Goal: Complete application form

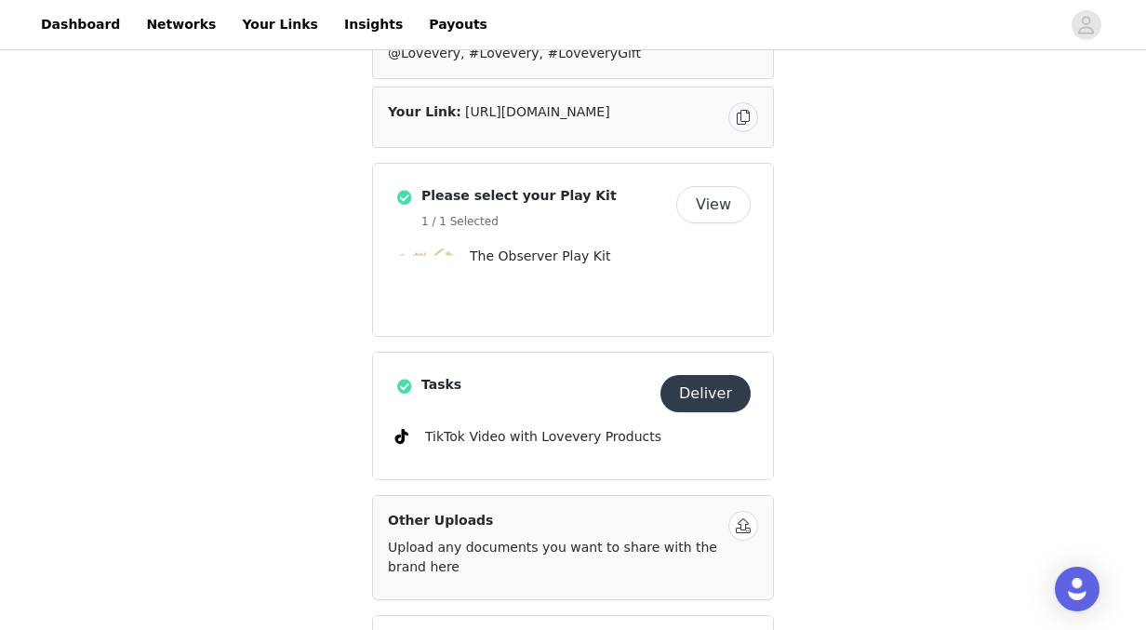
scroll to position [412, 0]
click at [533, 261] on p "The Observer Play Kit" at bounding box center [610, 256] width 281 height 20
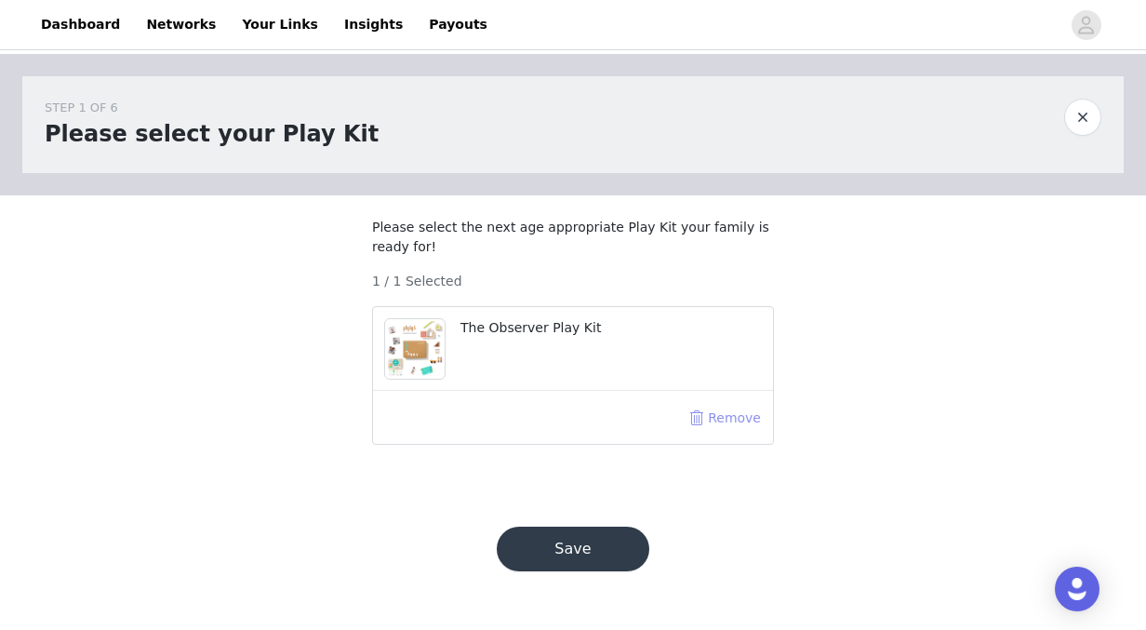
click at [698, 433] on button "Remove" at bounding box center [725, 418] width 74 height 30
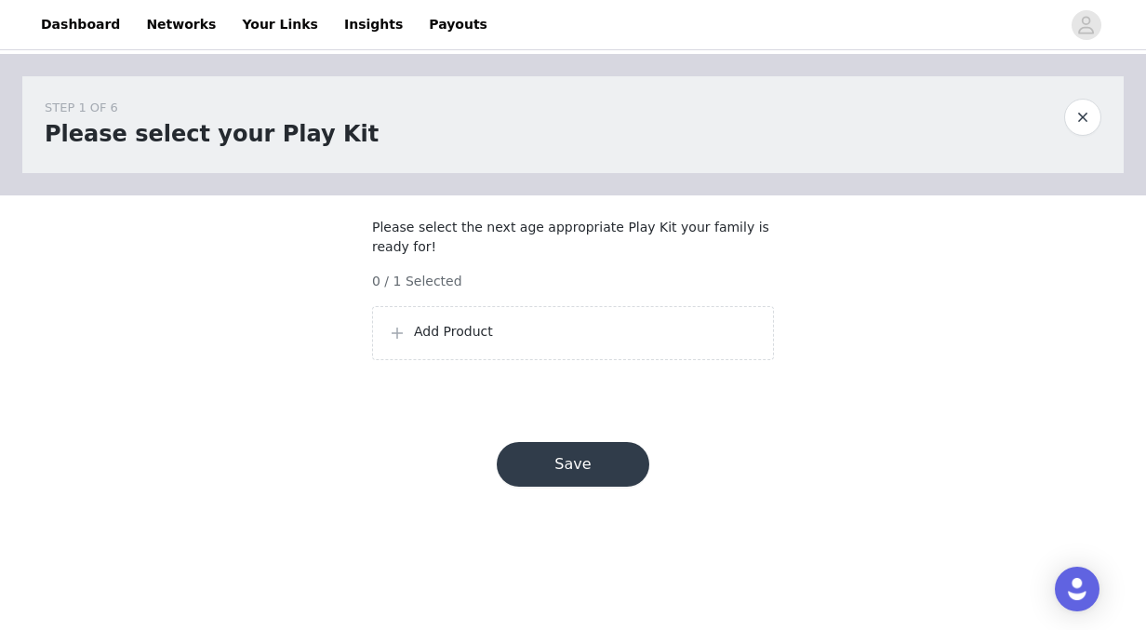
click at [470, 342] on p "Add Product" at bounding box center [586, 332] width 344 height 20
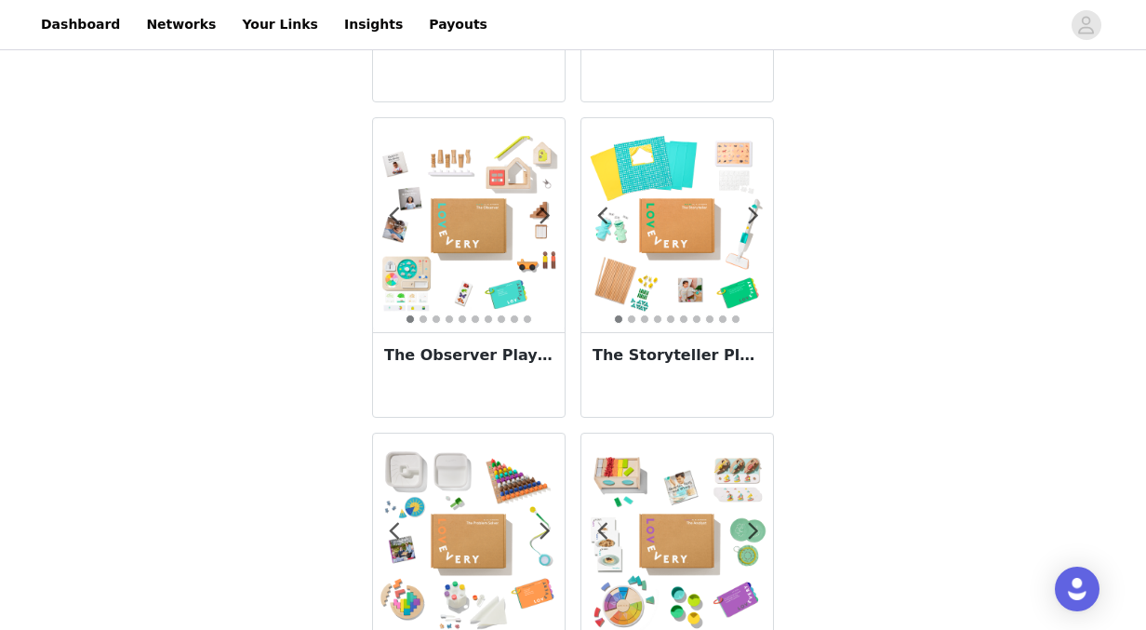
scroll to position [2213, 0]
click at [669, 275] on img at bounding box center [678, 224] width 192 height 192
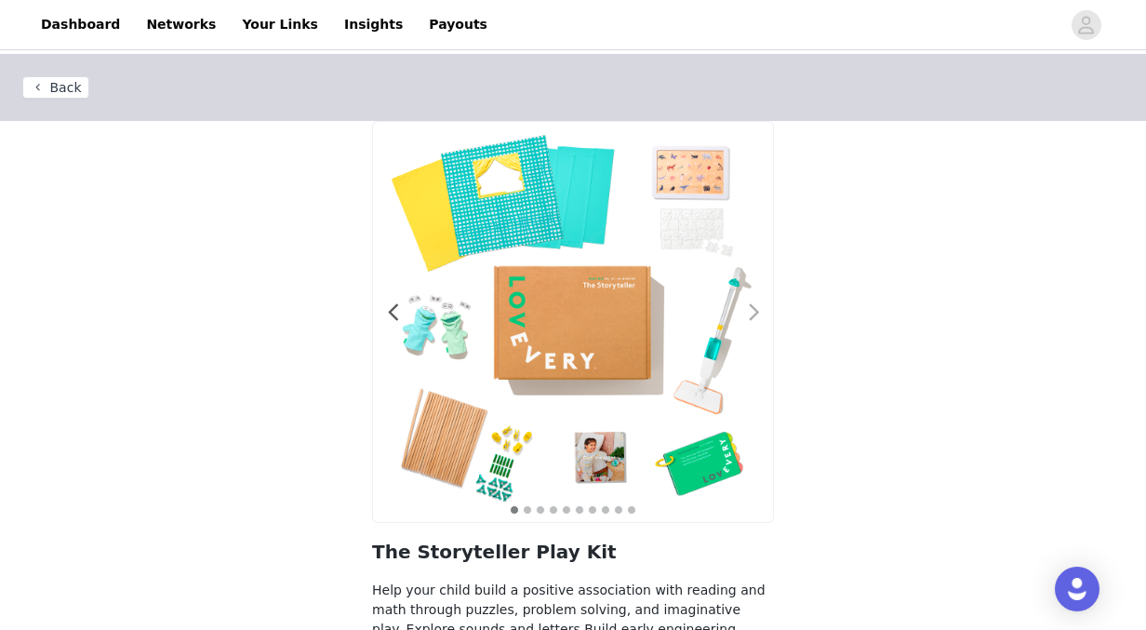
click at [756, 313] on span at bounding box center [754, 313] width 42 height 0
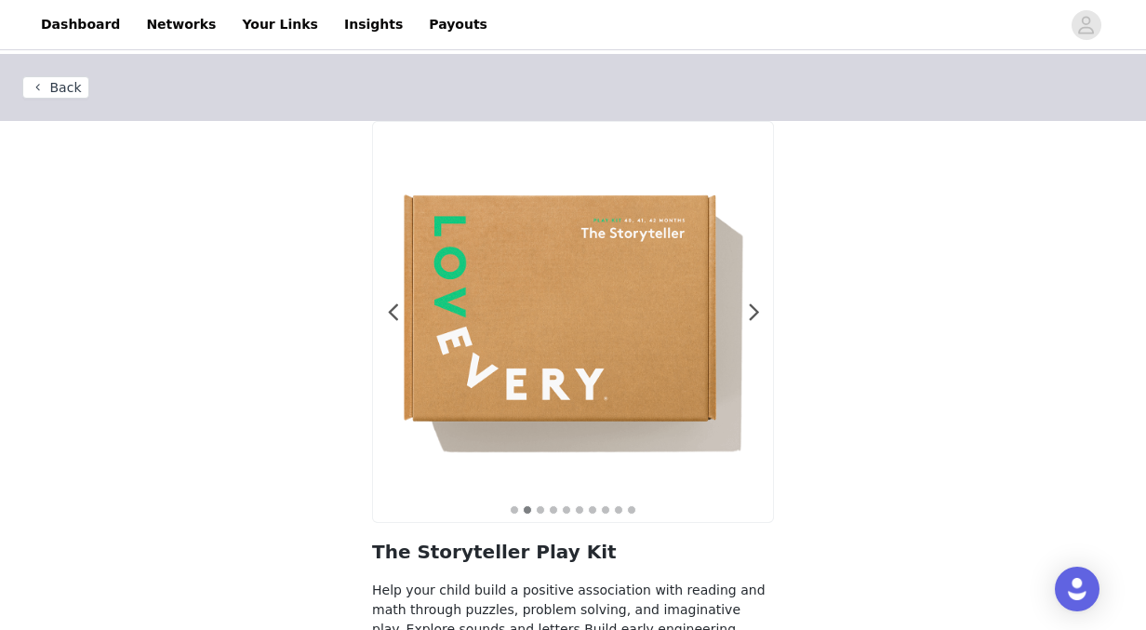
click at [60, 76] on button "Back" at bounding box center [55, 87] width 67 height 22
click at [34, 85] on button "Back" at bounding box center [55, 87] width 67 height 22
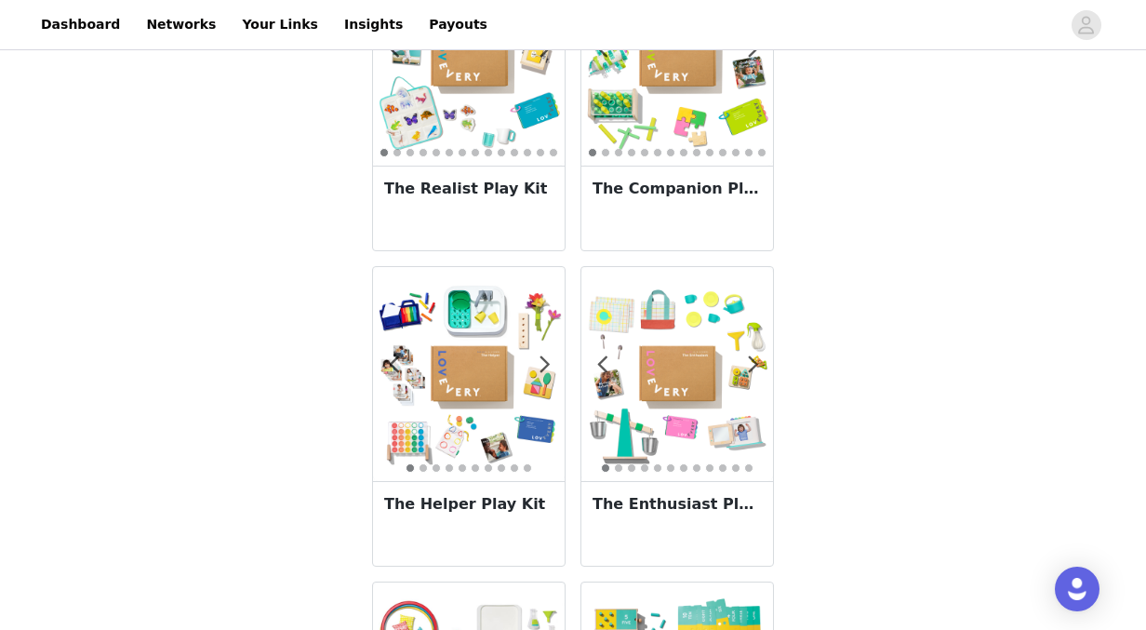
scroll to position [1439, 0]
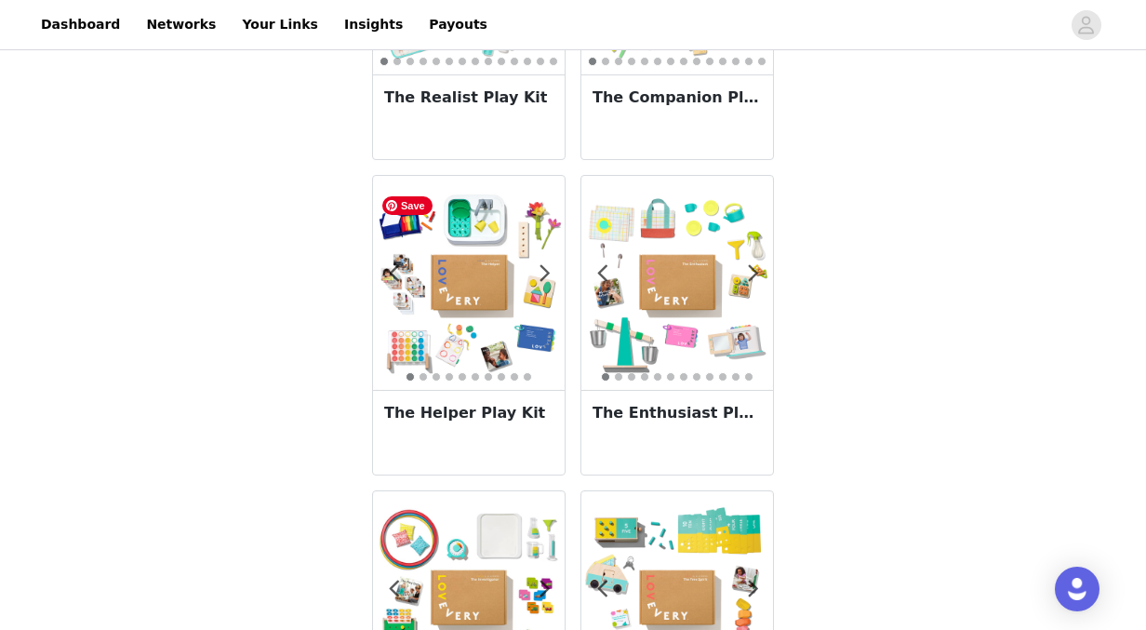
click at [469, 306] on img at bounding box center [469, 283] width 192 height 192
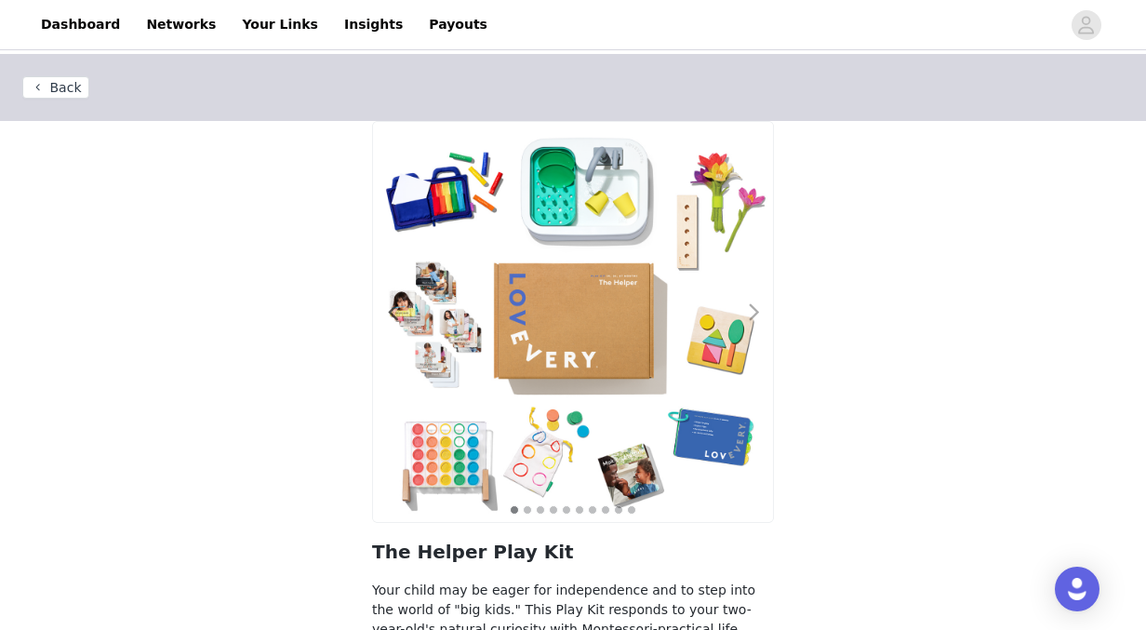
click at [753, 313] on span at bounding box center [754, 313] width 42 height 0
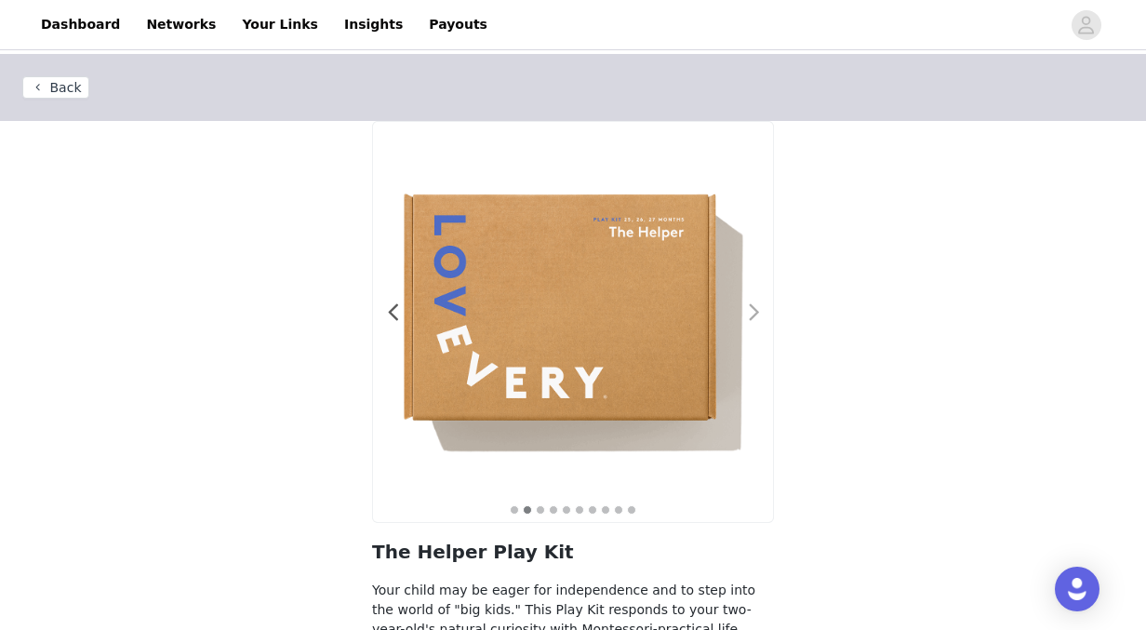
click at [747, 313] on span at bounding box center [754, 313] width 42 height 0
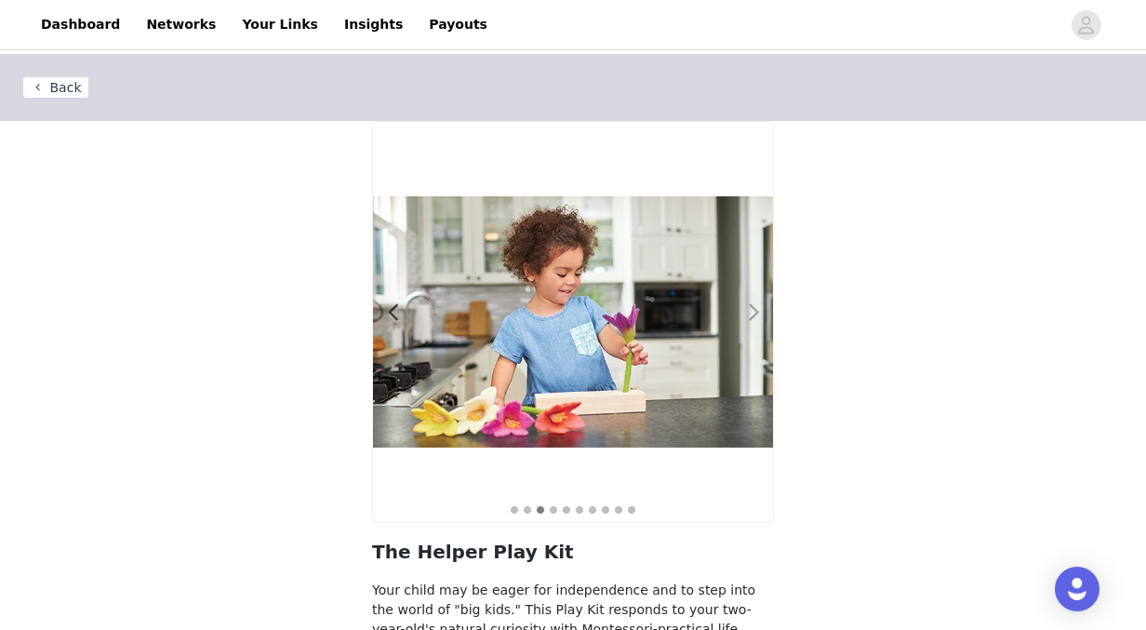
click at [747, 313] on span at bounding box center [754, 313] width 42 height 0
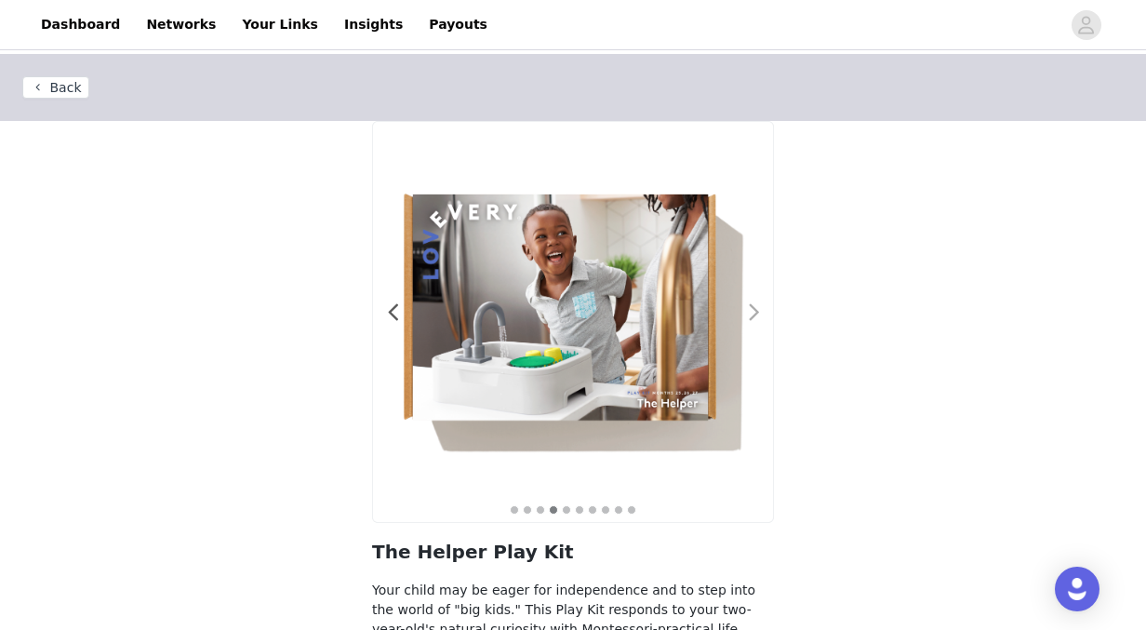
click at [747, 313] on span at bounding box center [754, 313] width 42 height 0
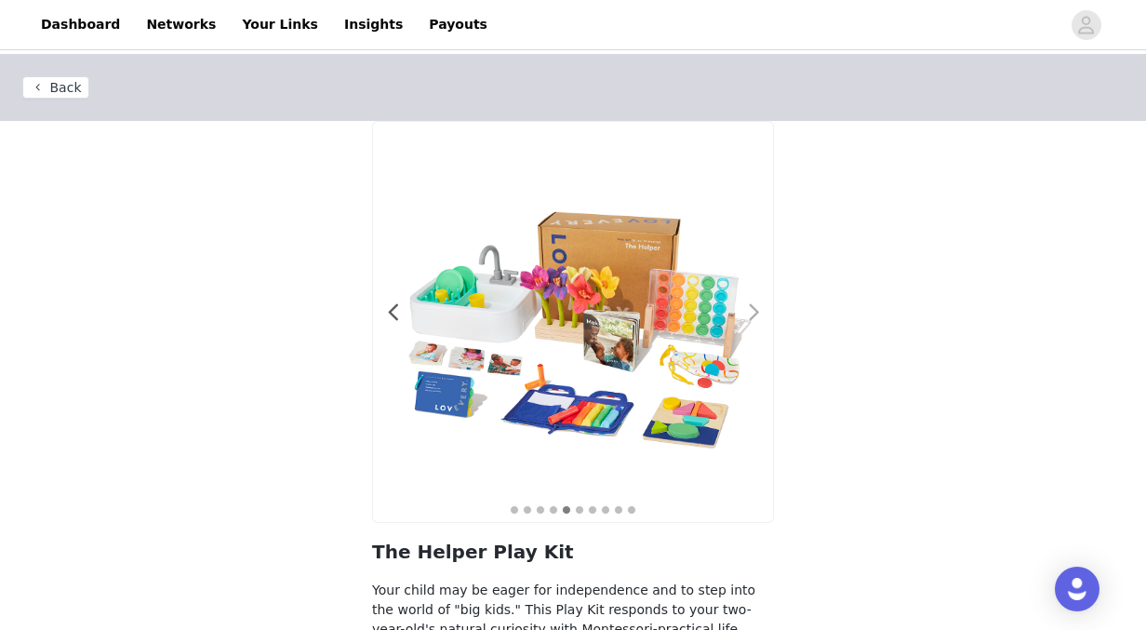
click at [747, 313] on span at bounding box center [754, 313] width 42 height 0
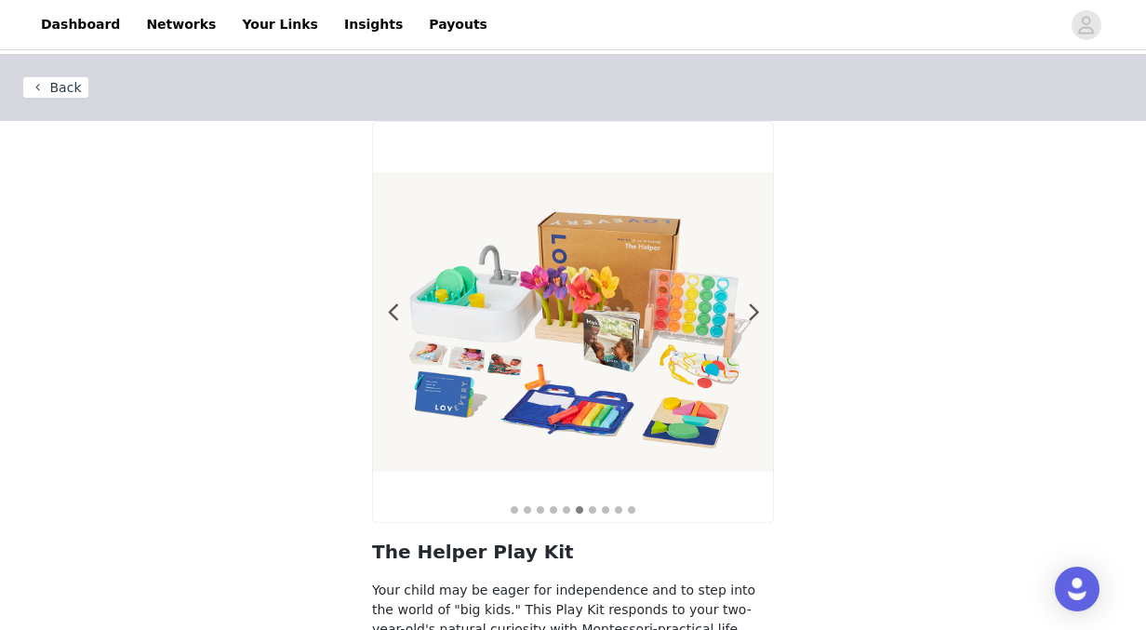
click at [52, 85] on button "Back" at bounding box center [55, 87] width 67 height 22
click at [54, 91] on button "Back" at bounding box center [55, 87] width 67 height 22
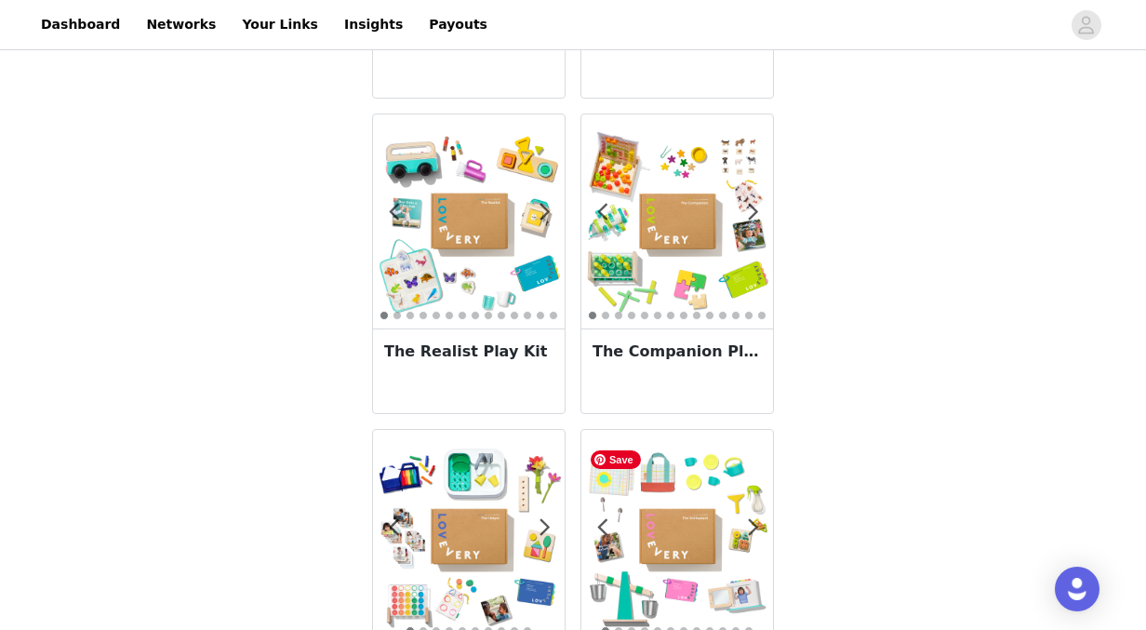
scroll to position [1267, 0]
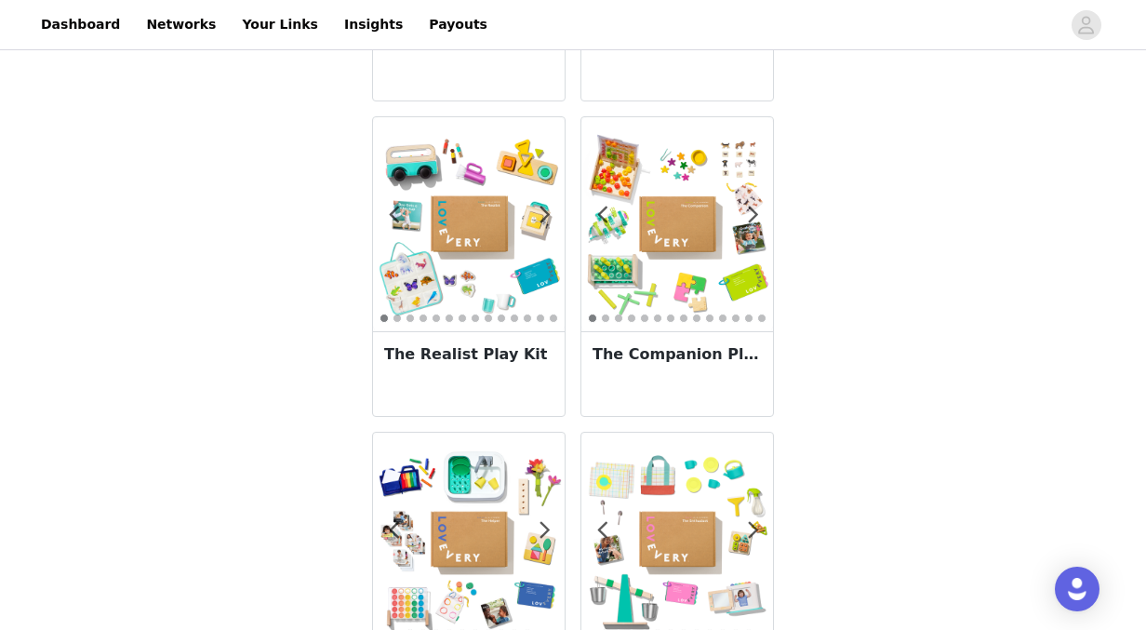
click at [704, 371] on div "The Companion Play Kit" at bounding box center [678, 373] width 192 height 85
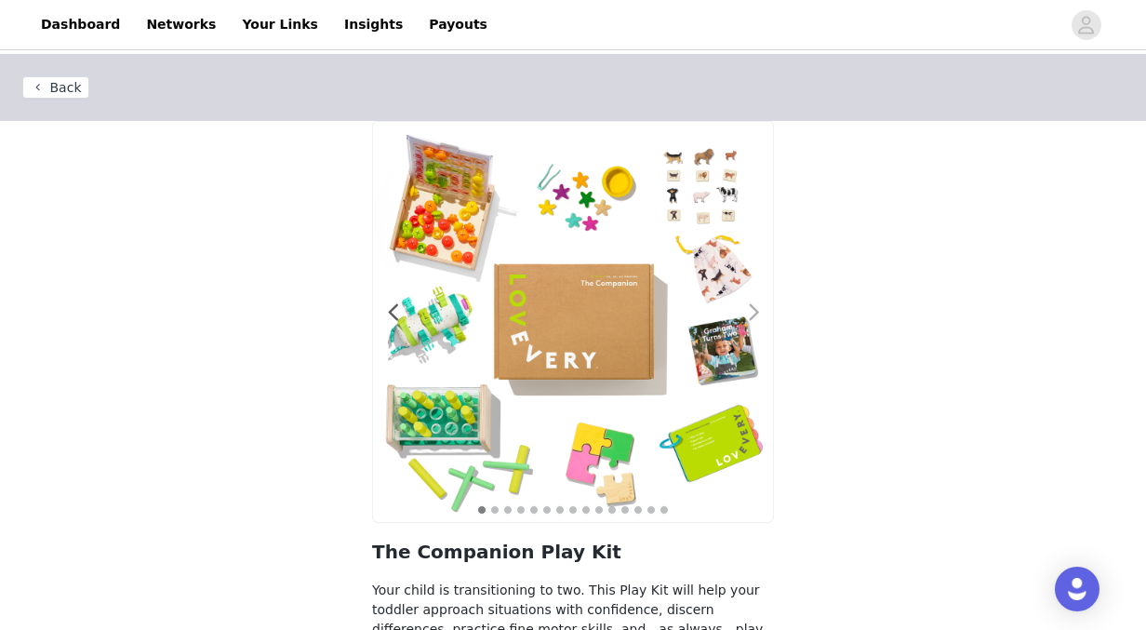
click at [757, 313] on span at bounding box center [754, 313] width 42 height 0
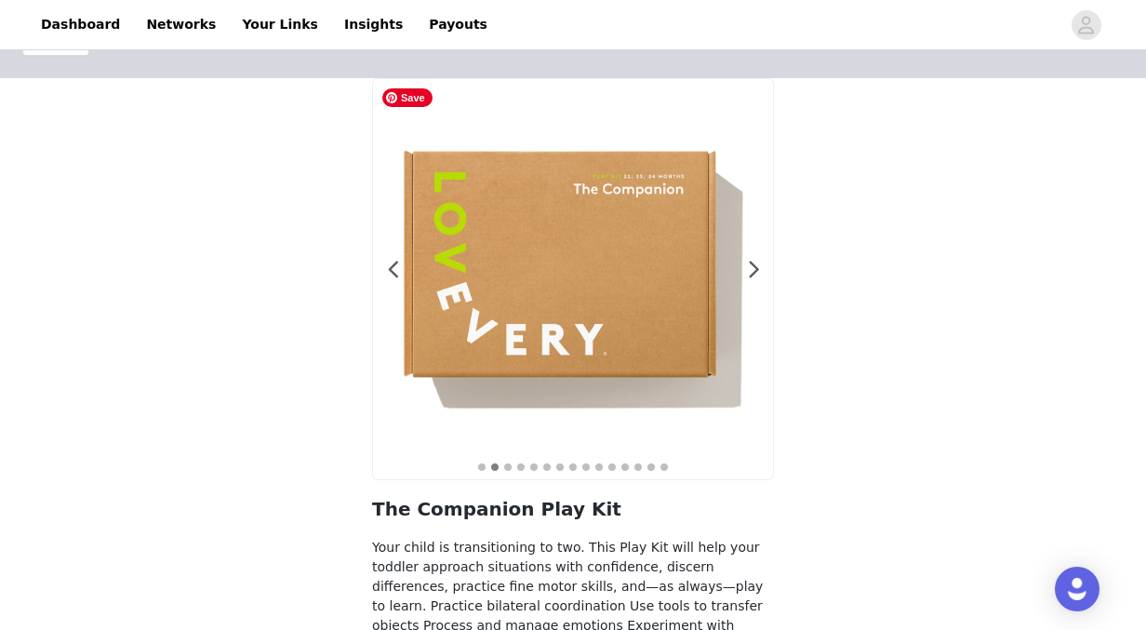
scroll to position [41, 0]
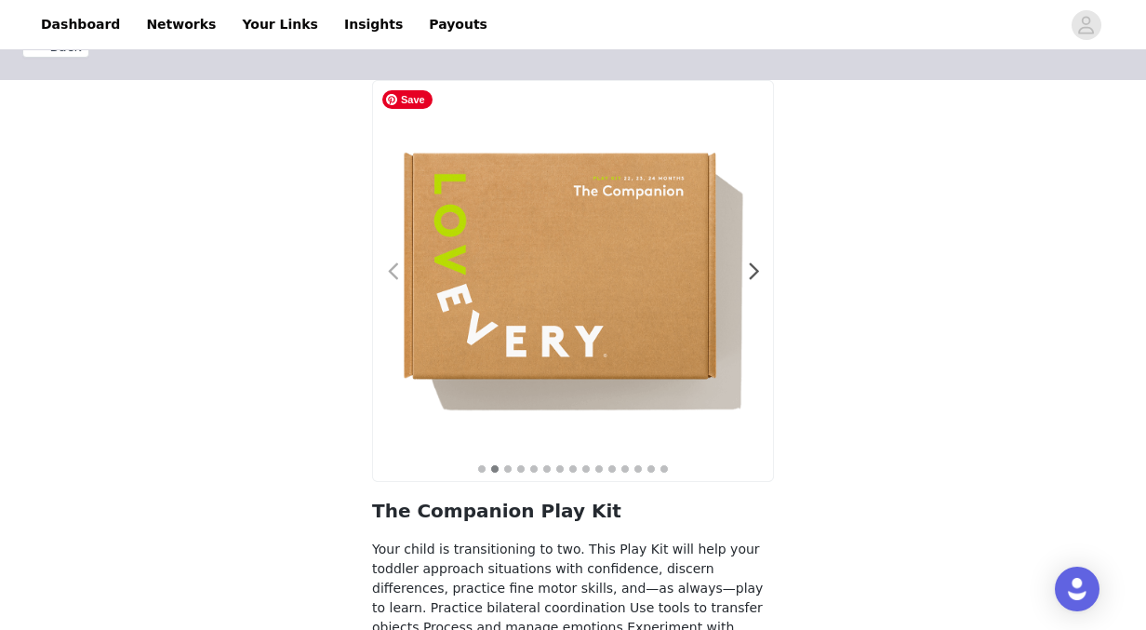
click at [397, 272] on span at bounding box center [393, 272] width 42 height 0
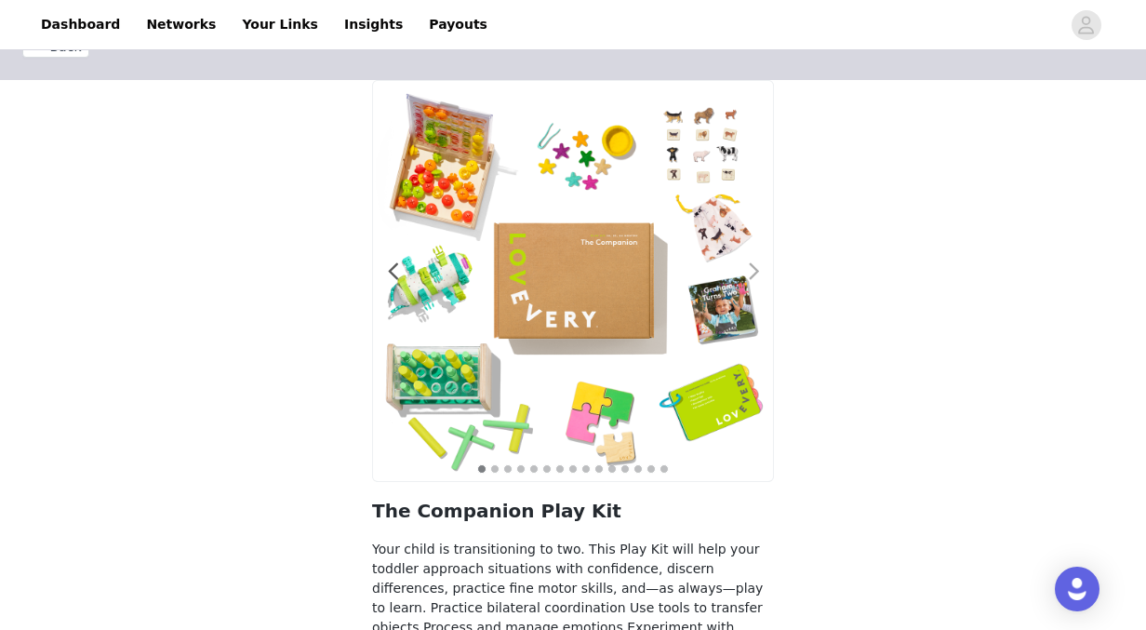
click at [752, 272] on span at bounding box center [754, 272] width 42 height 0
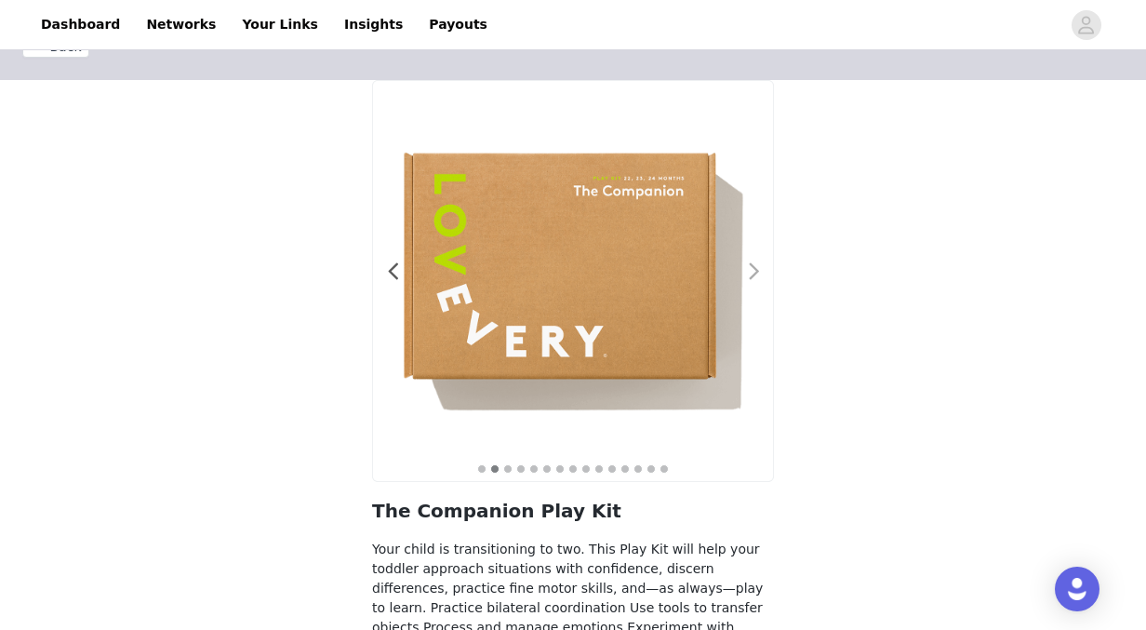
click at [752, 272] on span at bounding box center [754, 272] width 42 height 0
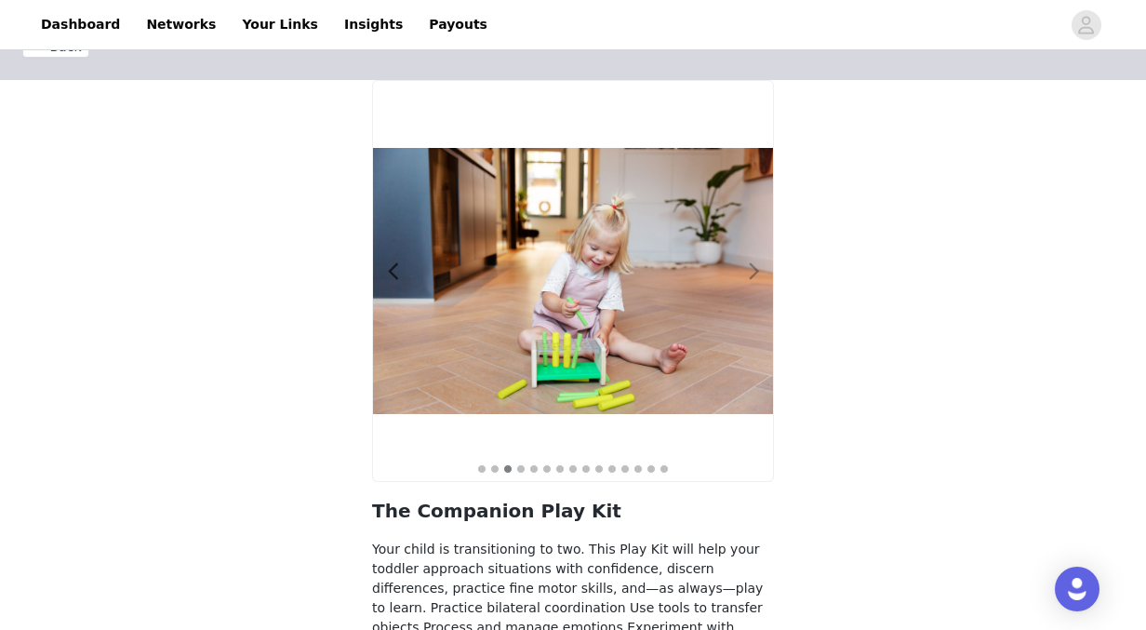
click at [753, 272] on span at bounding box center [754, 272] width 42 height 0
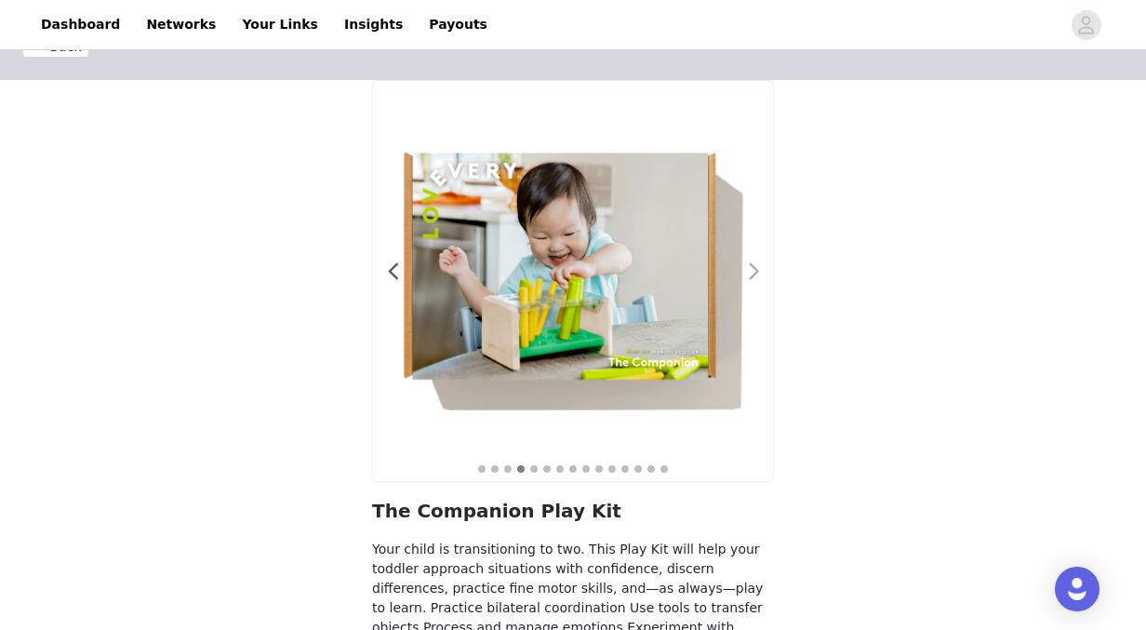
click at [753, 272] on span at bounding box center [754, 272] width 42 height 0
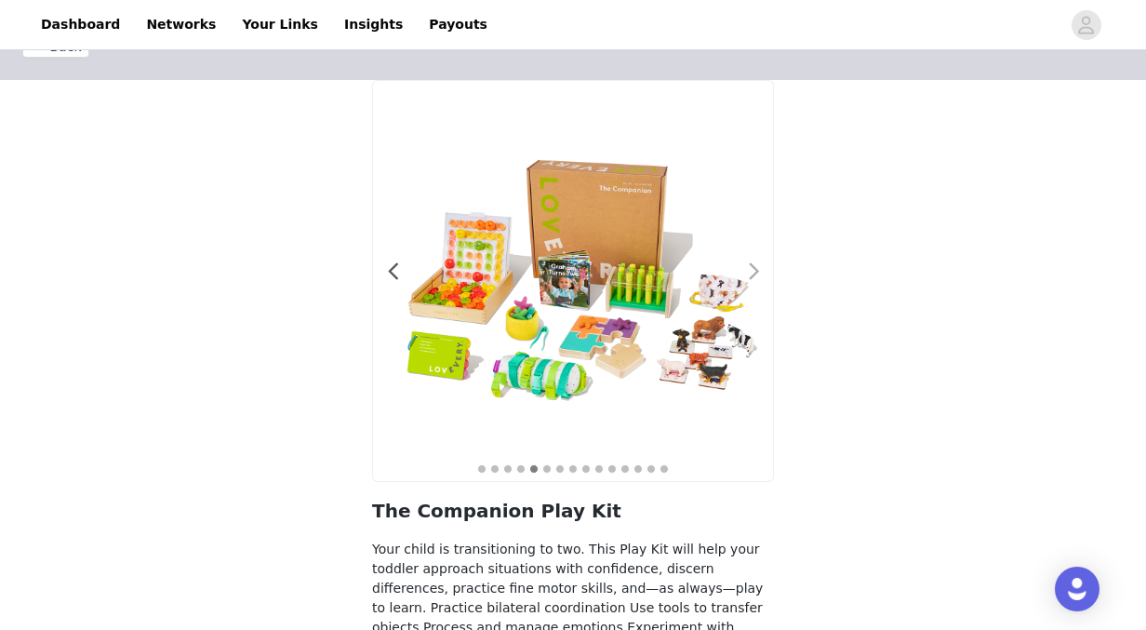
click at [753, 272] on span at bounding box center [754, 272] width 42 height 0
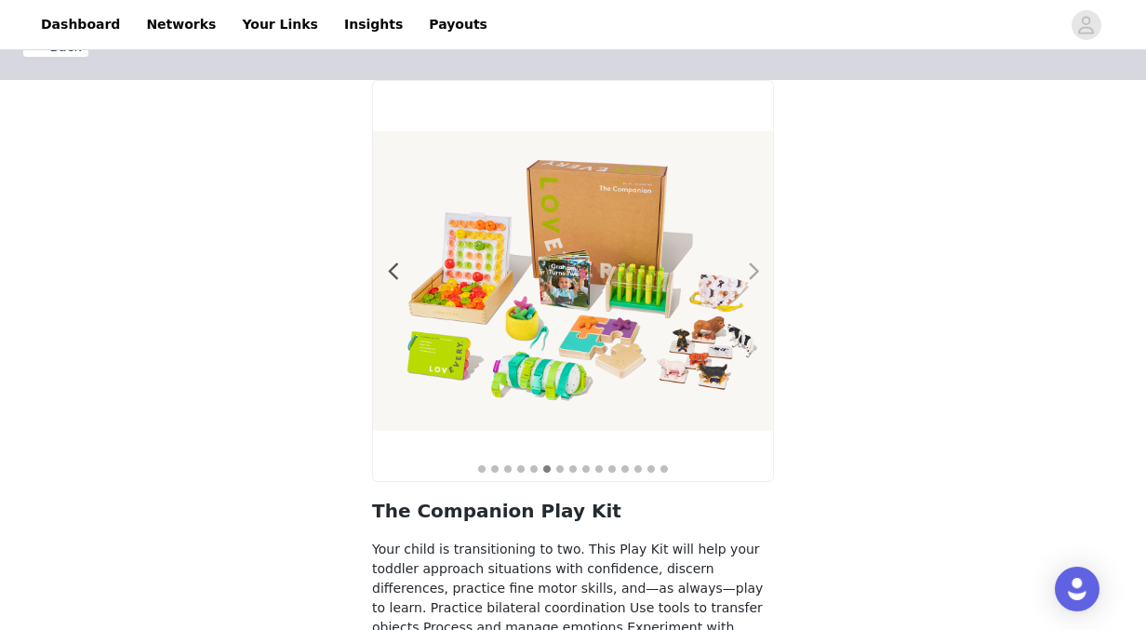
click at [759, 272] on span at bounding box center [754, 272] width 42 height 0
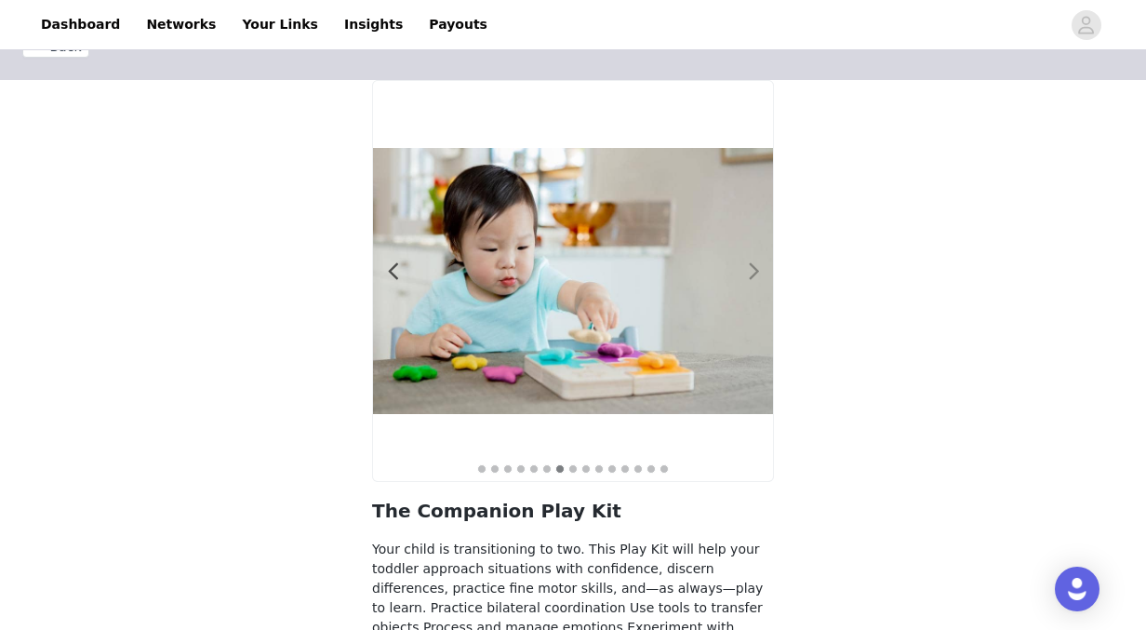
click at [759, 272] on span at bounding box center [754, 272] width 42 height 0
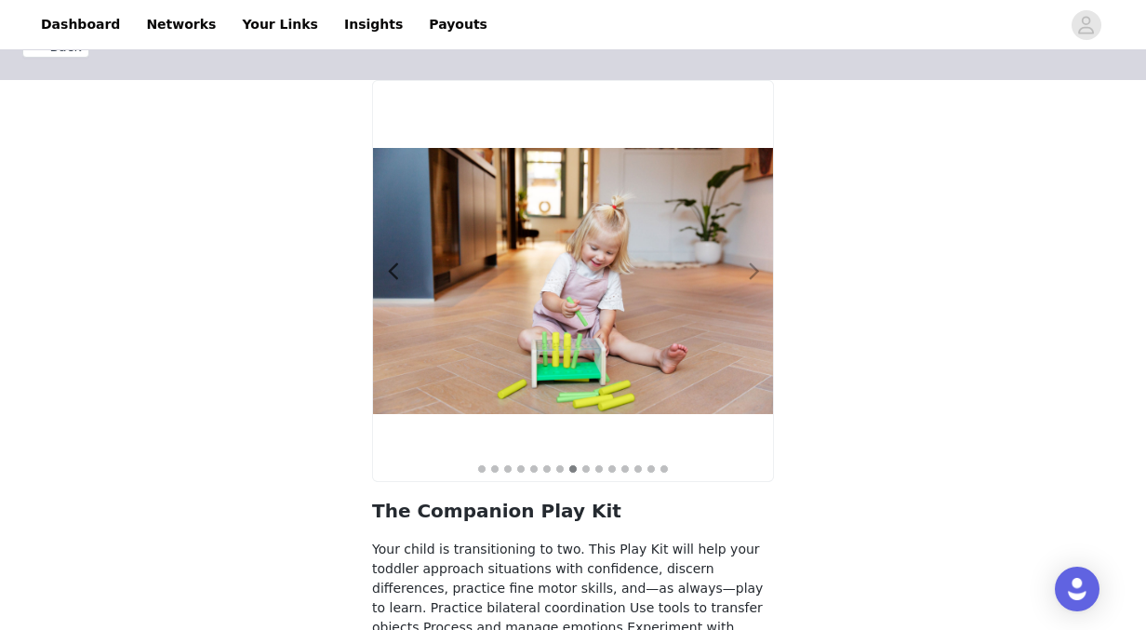
click at [759, 272] on span at bounding box center [754, 272] width 42 height 0
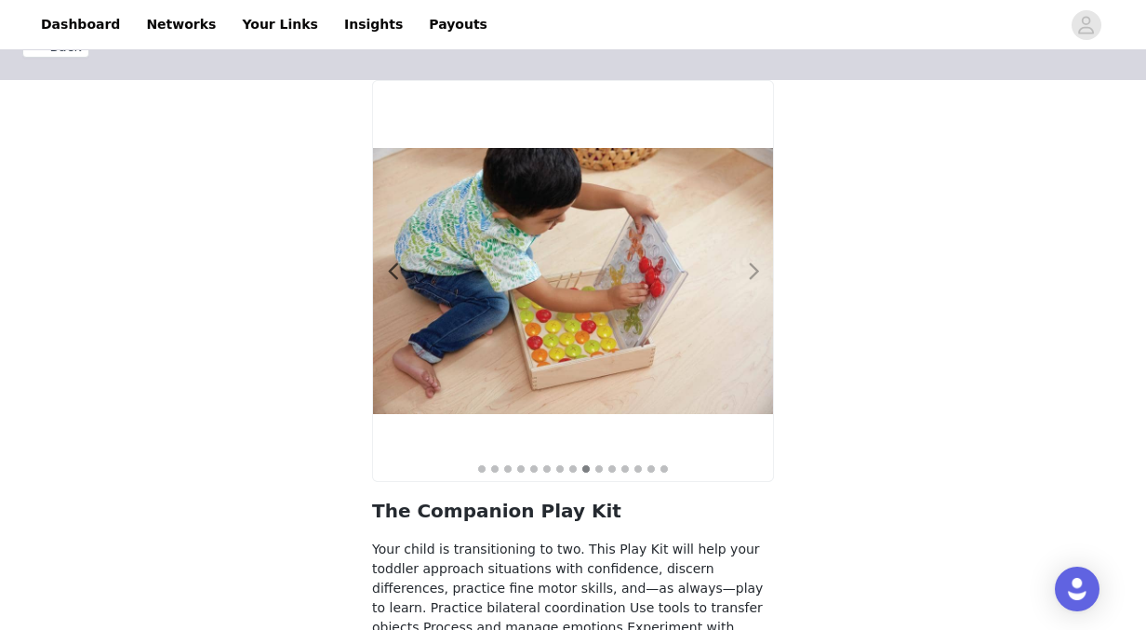
scroll to position [180, 0]
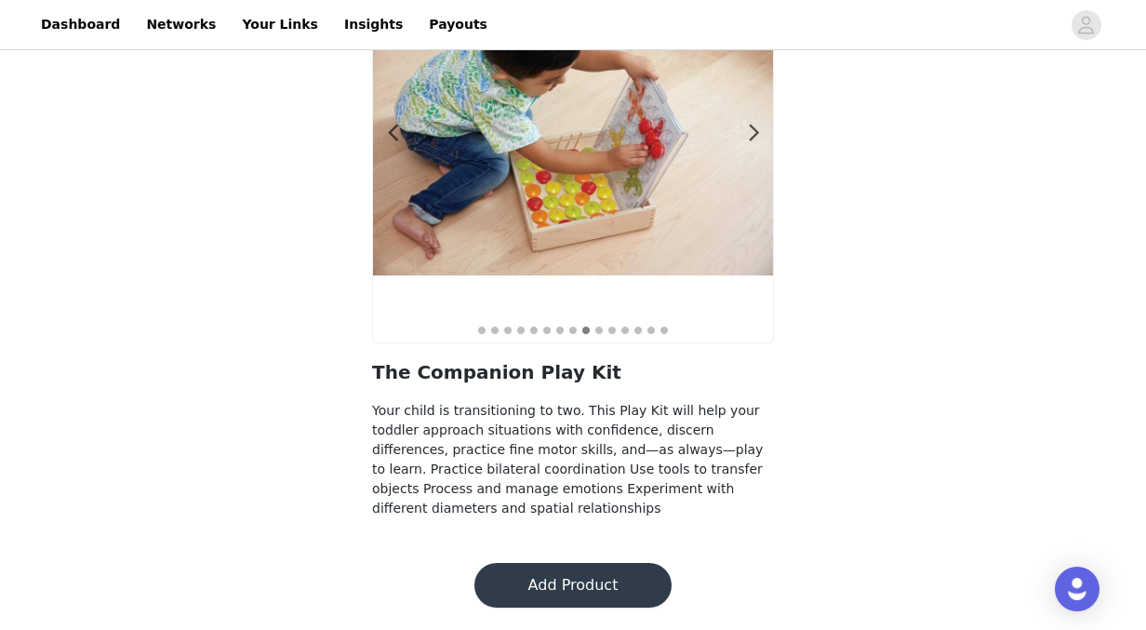
click at [614, 584] on button "Add Product" at bounding box center [573, 585] width 197 height 45
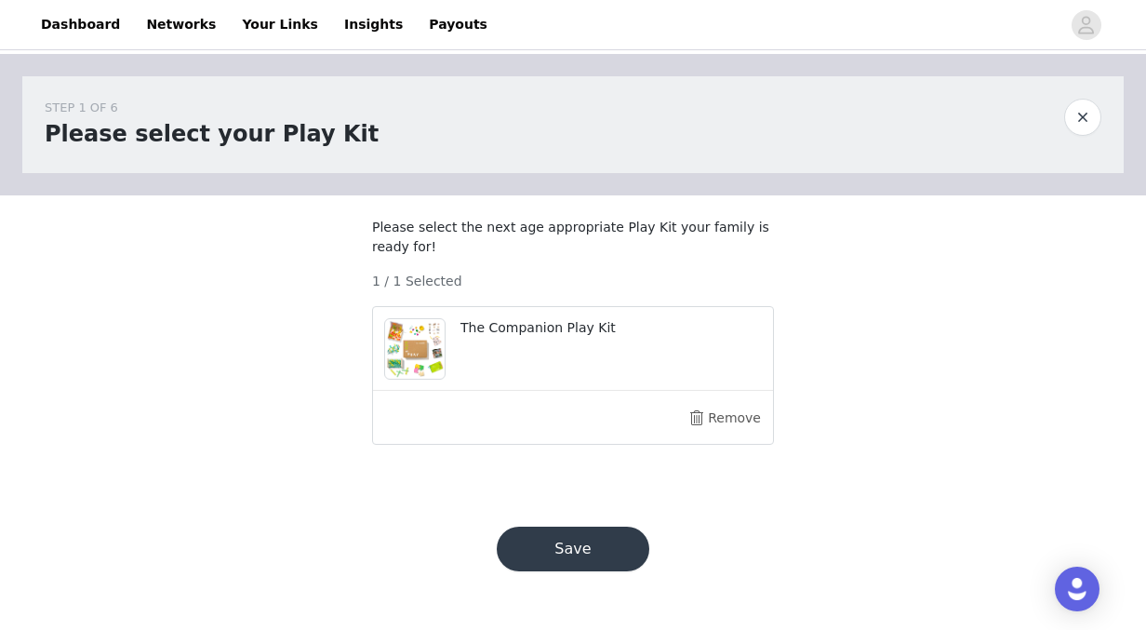
click at [573, 564] on button "Save" at bounding box center [573, 549] width 153 height 45
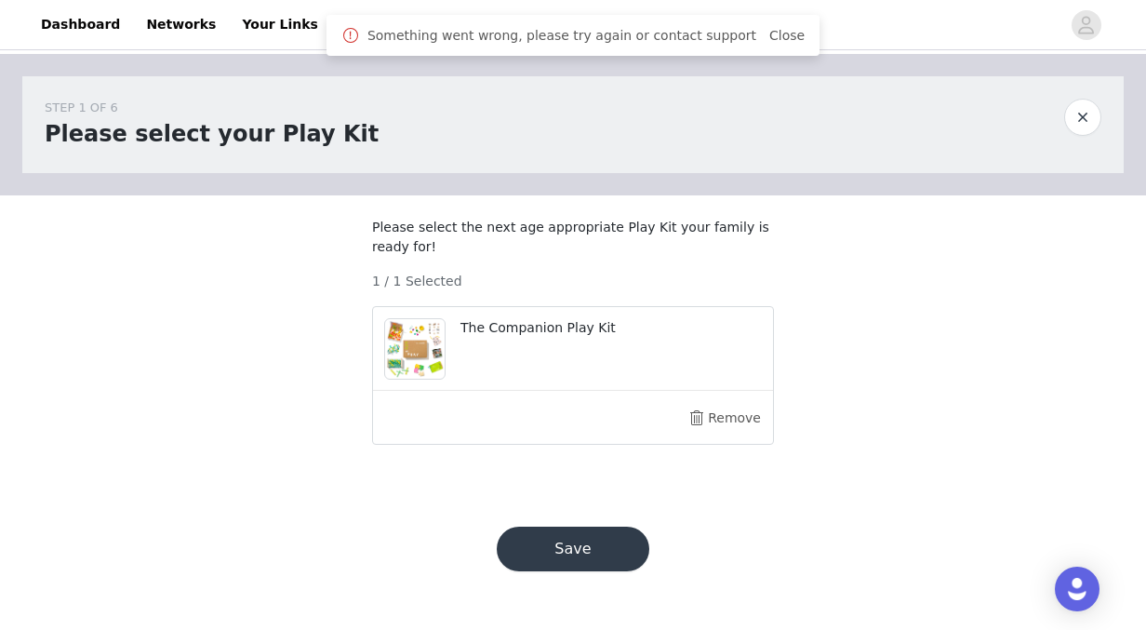
click at [559, 559] on button "Save" at bounding box center [573, 549] width 153 height 45
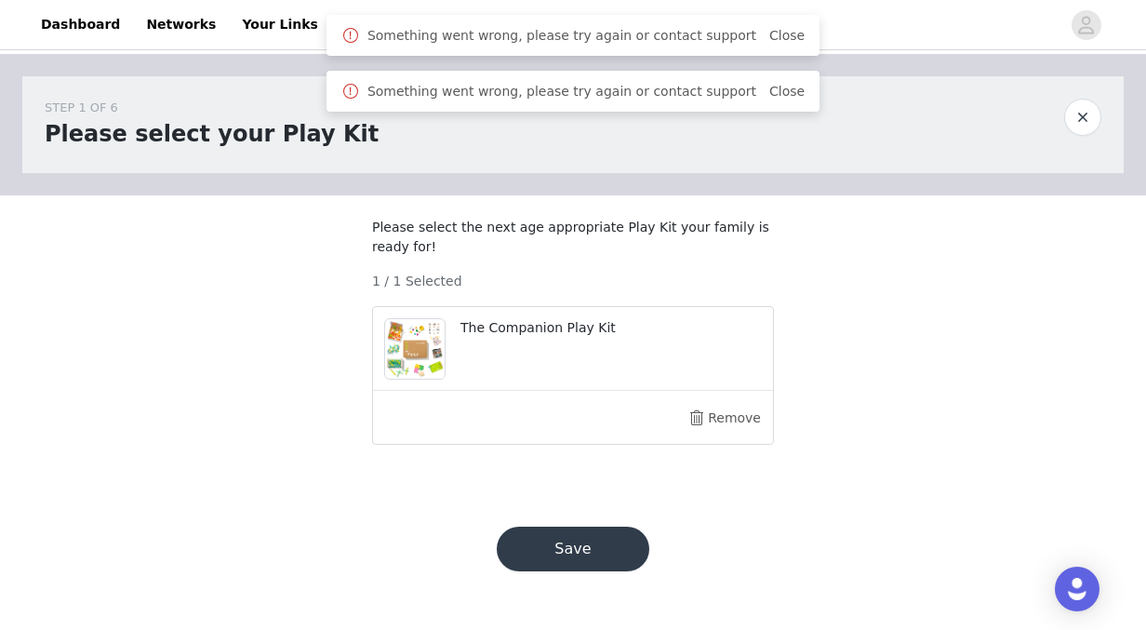
click at [577, 345] on div "The Companion Play Kit" at bounding box center [612, 331] width 302 height 27
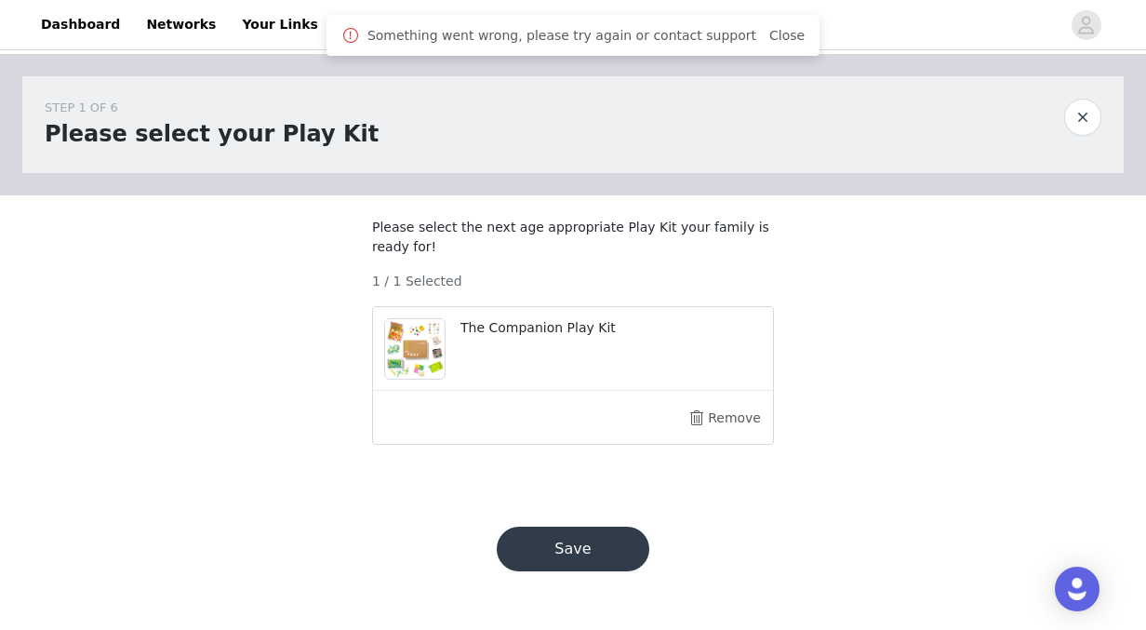
click at [543, 571] on button "Save" at bounding box center [573, 549] width 153 height 45
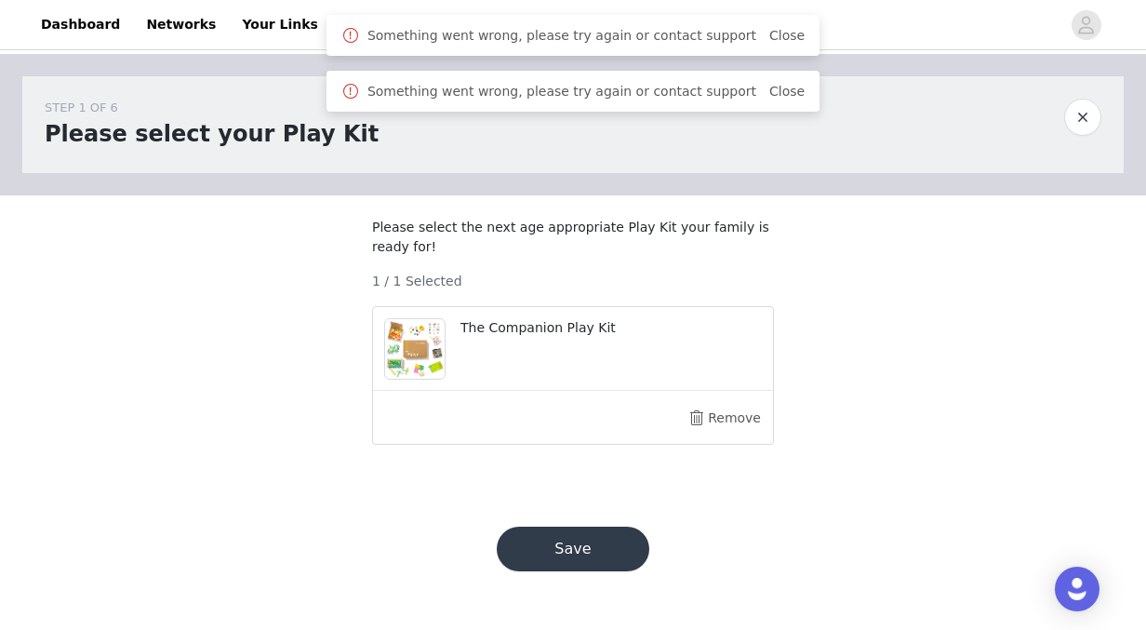
click at [543, 571] on button "Save" at bounding box center [573, 549] width 153 height 45
click at [1082, 127] on button "button" at bounding box center [1083, 117] width 37 height 37
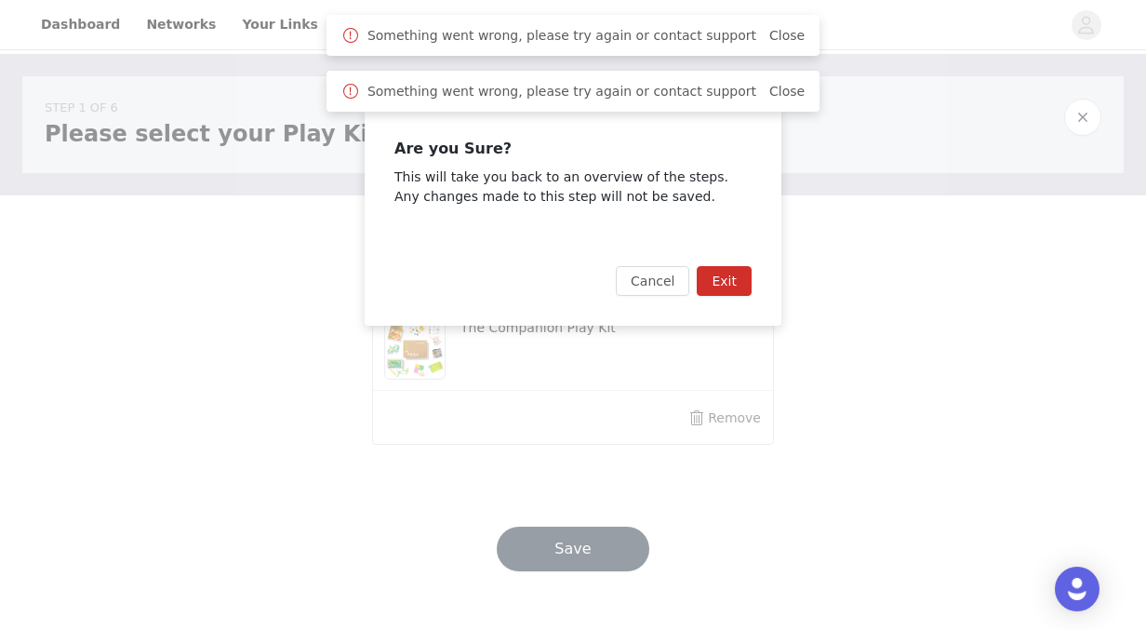
click at [731, 277] on button "Exit" at bounding box center [724, 281] width 55 height 30
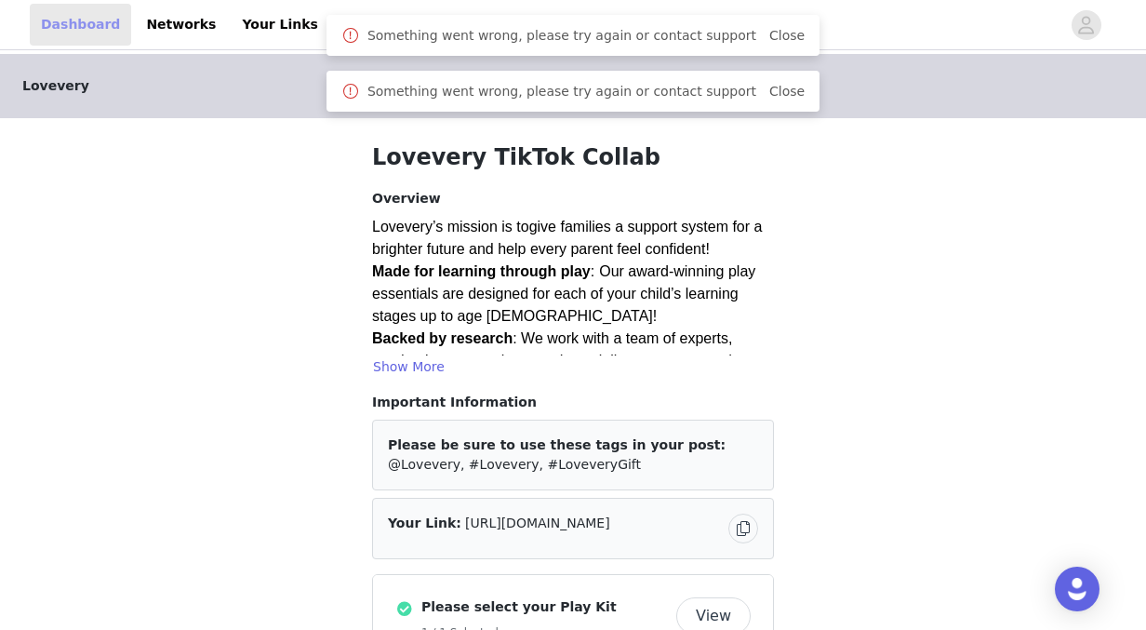
click at [94, 31] on link "Dashboard" at bounding box center [80, 25] width 101 height 42
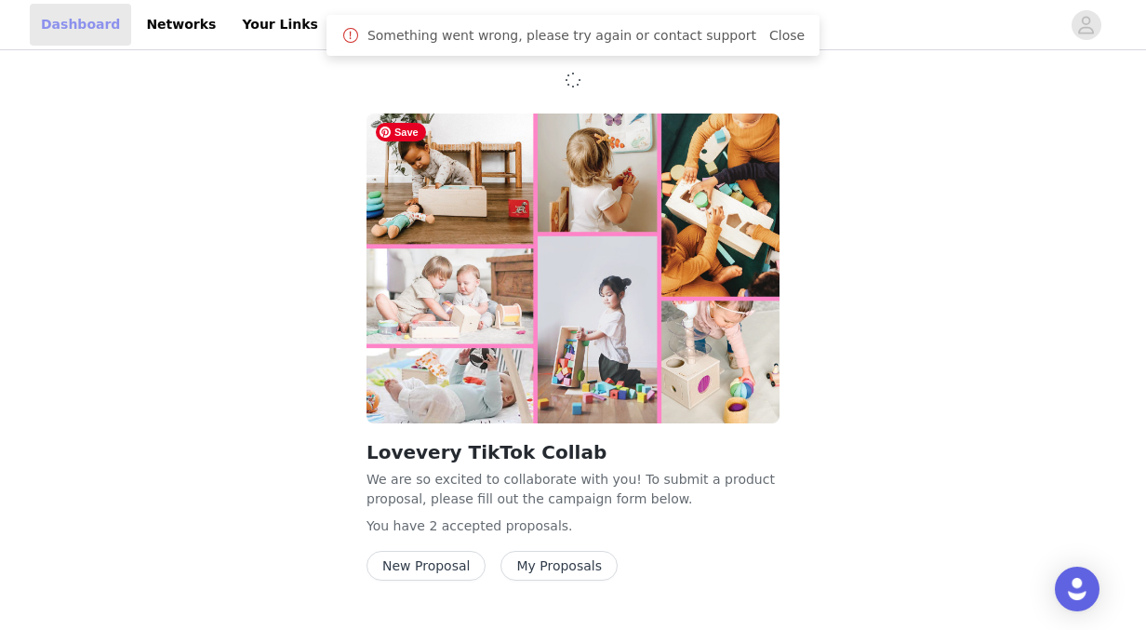
scroll to position [45, 0]
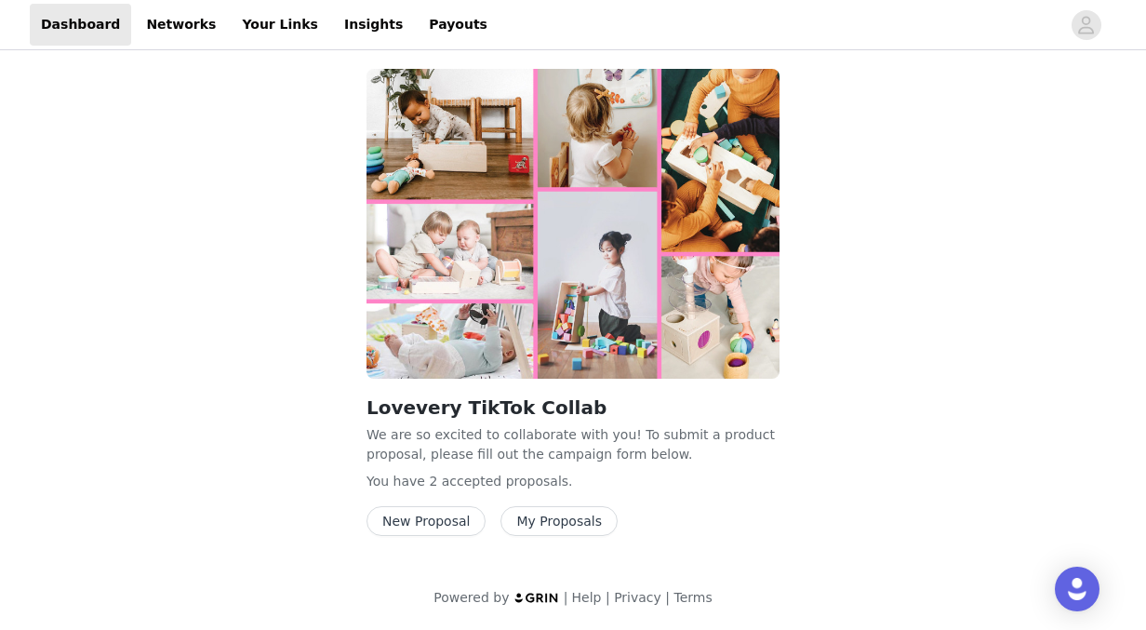
click at [415, 528] on button "New Proposal" at bounding box center [426, 521] width 119 height 30
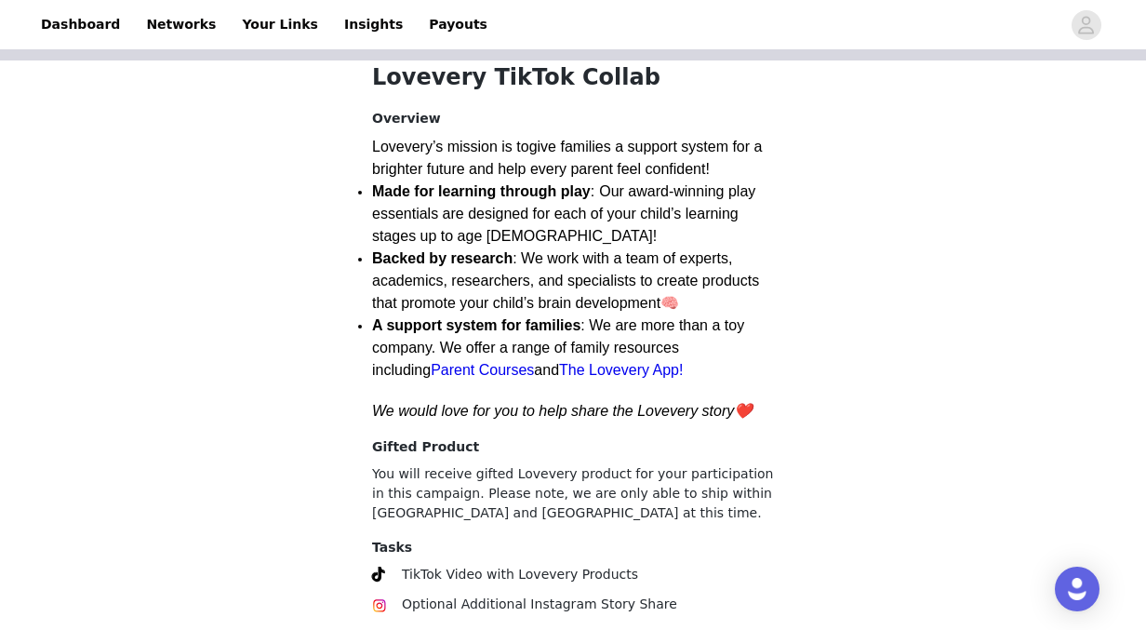
scroll to position [679, 0]
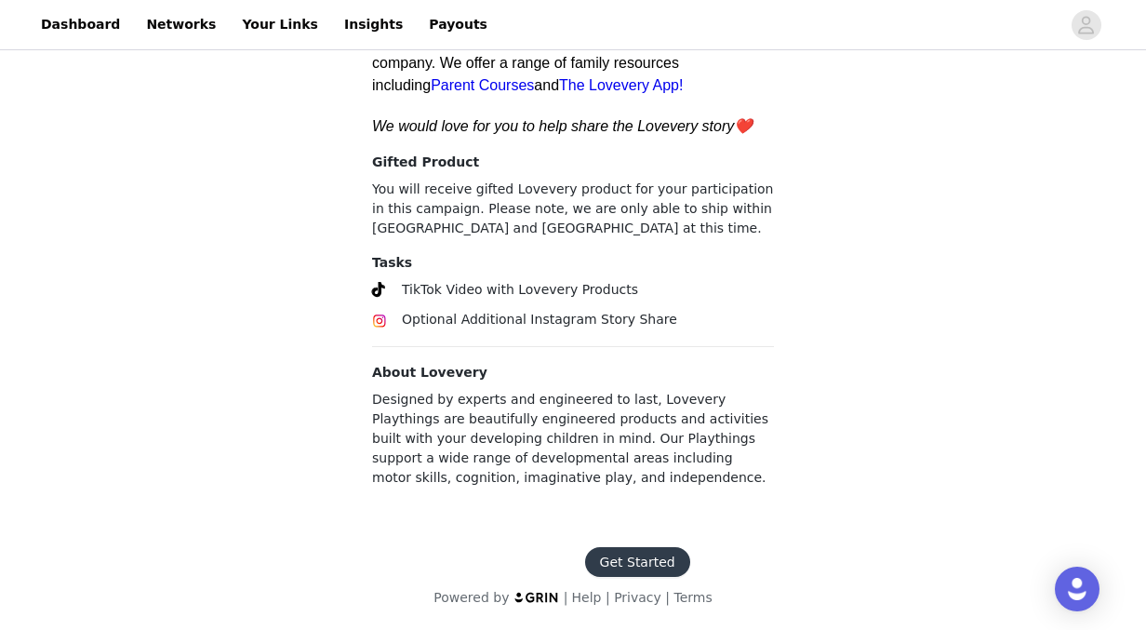
click at [634, 547] on button "Get Started" at bounding box center [637, 562] width 105 height 30
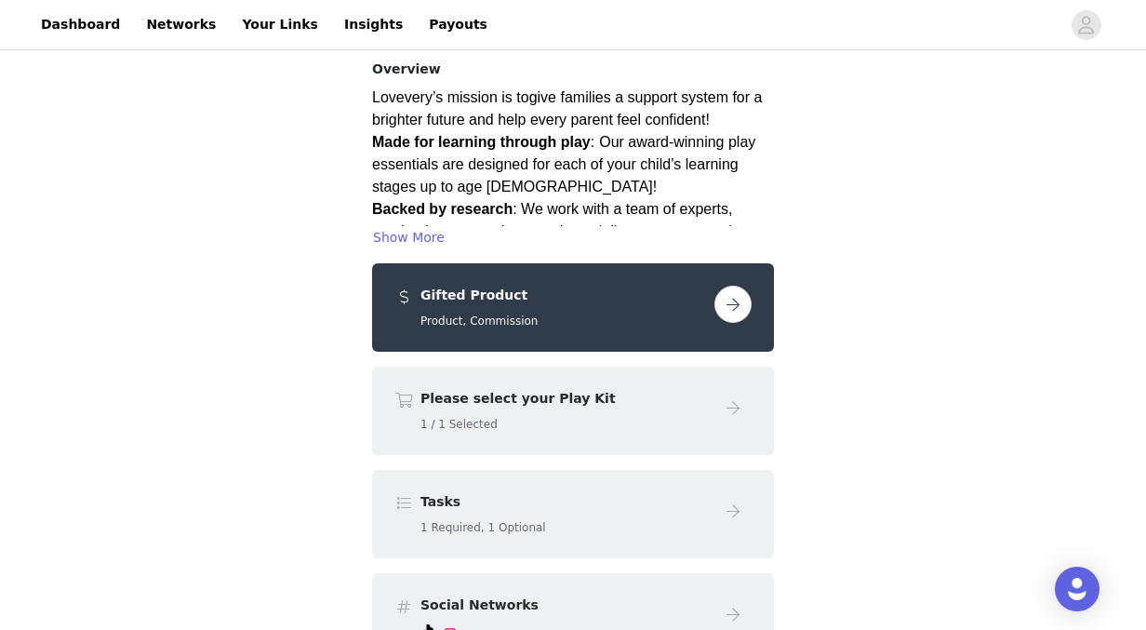
scroll to position [133, 0]
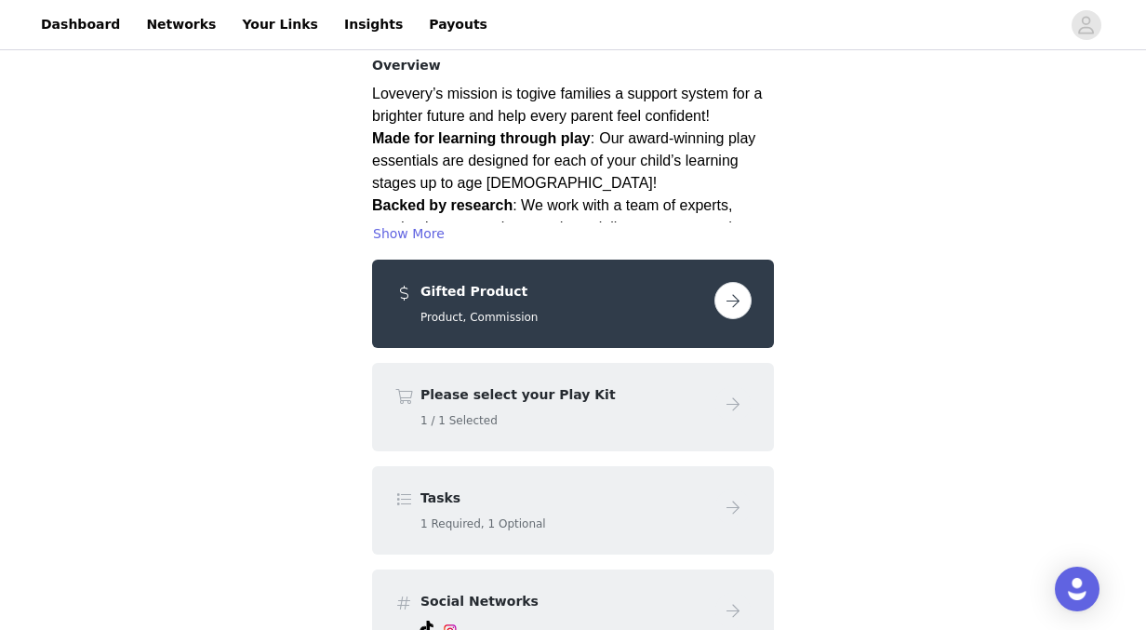
click at [726, 303] on button "button" at bounding box center [733, 300] width 37 height 37
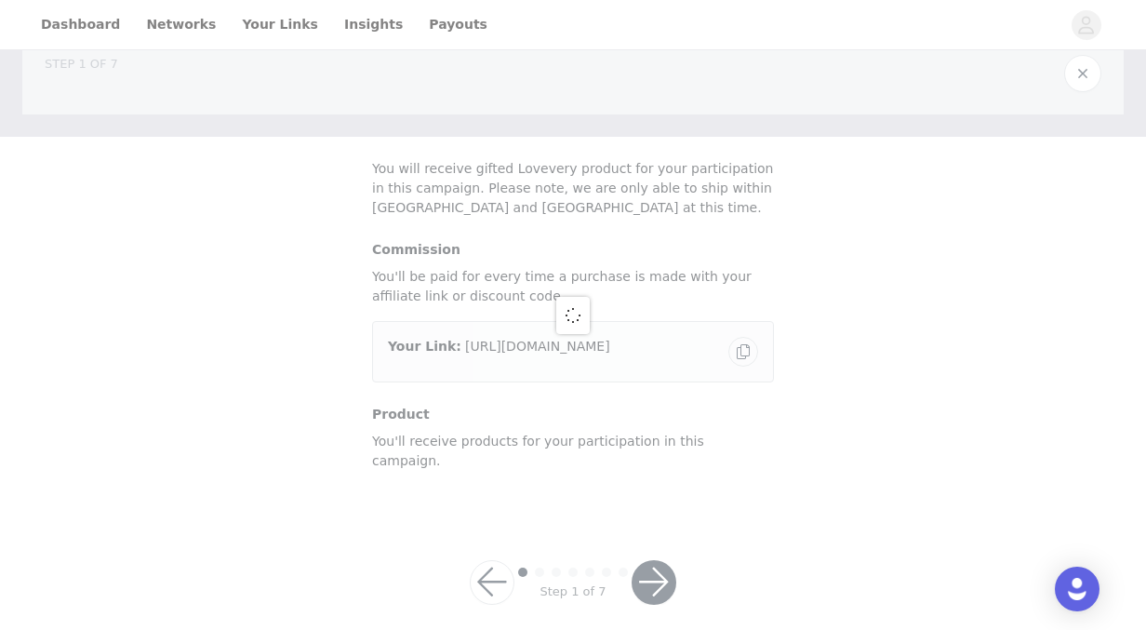
scroll to position [58, 0]
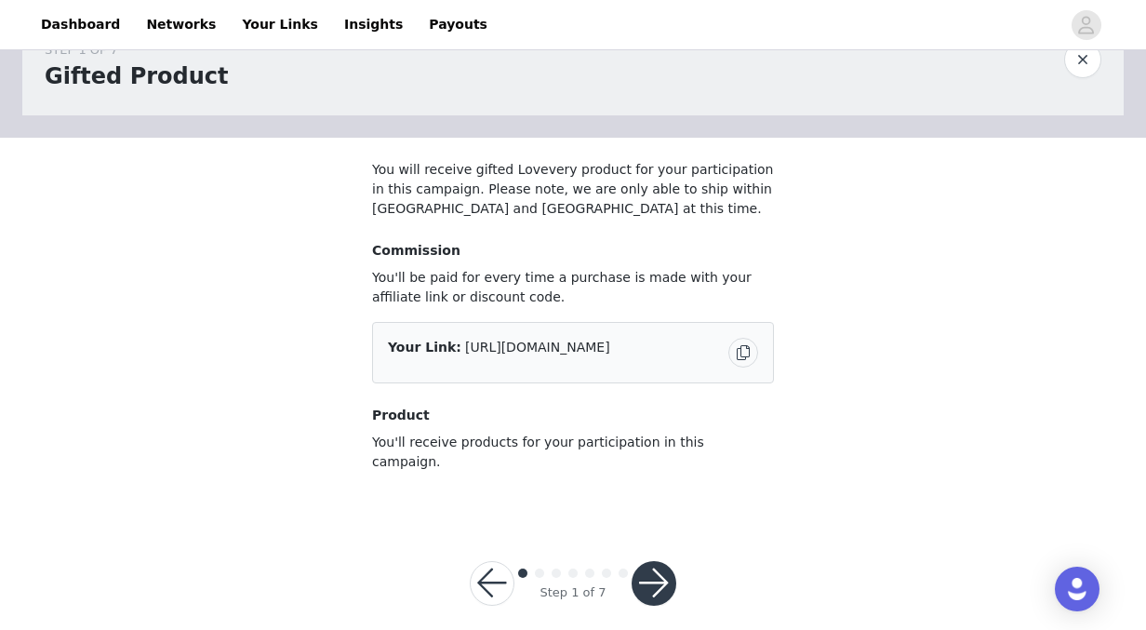
click at [665, 561] on button "button" at bounding box center [654, 583] width 45 height 45
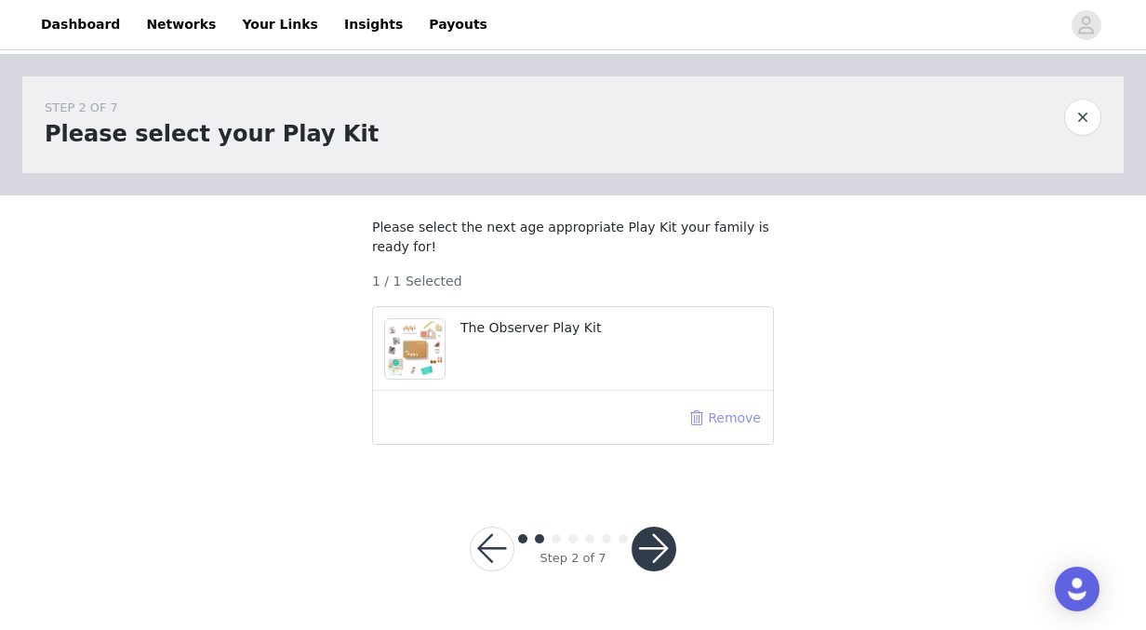
click at [706, 433] on button "Remove" at bounding box center [725, 418] width 74 height 30
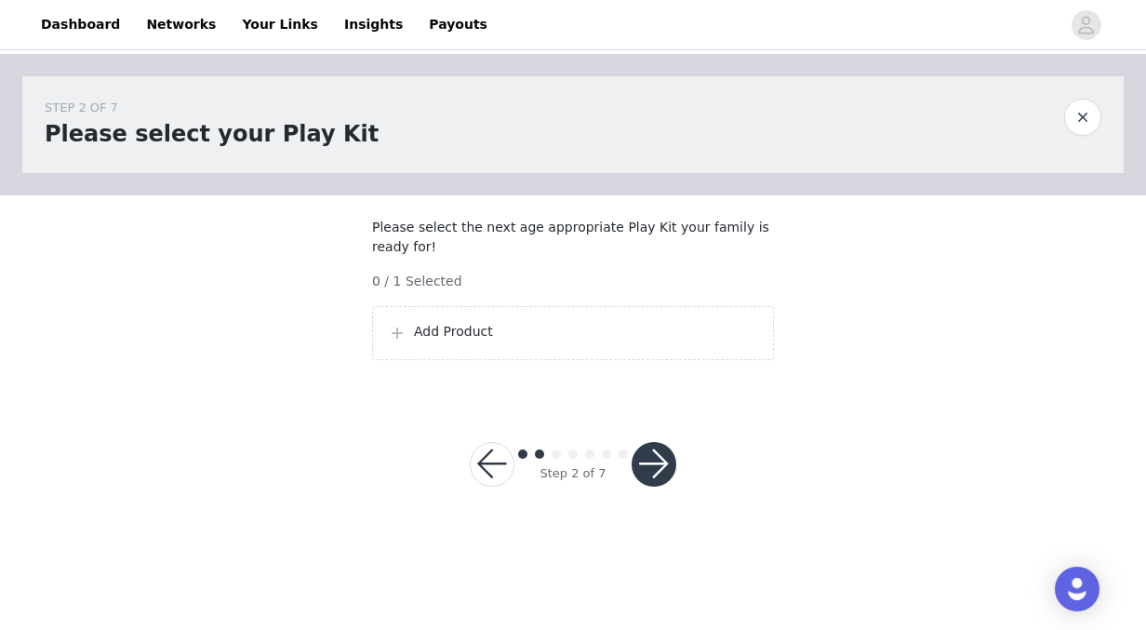
click at [449, 342] on p "Add Product" at bounding box center [586, 332] width 344 height 20
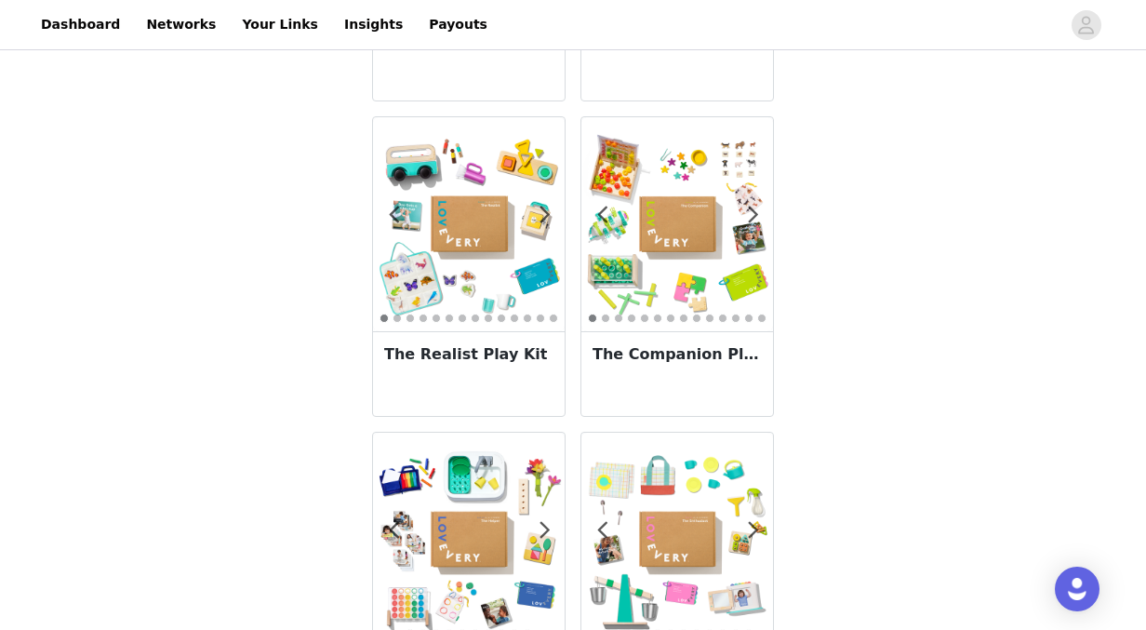
scroll to position [1276, 0]
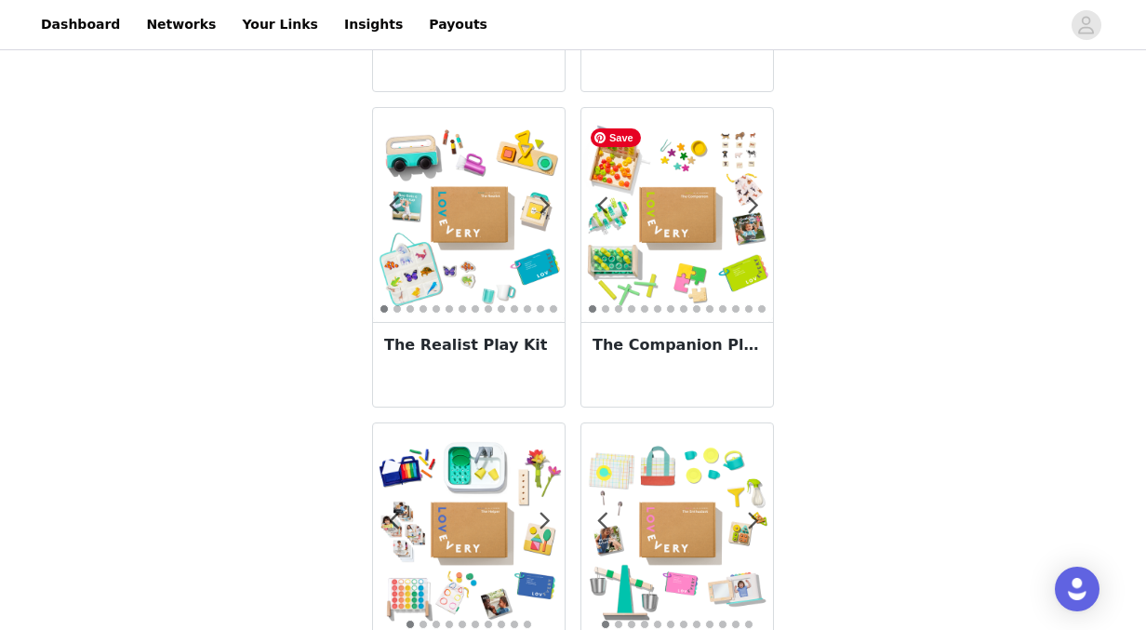
click at [749, 226] on img at bounding box center [678, 215] width 192 height 192
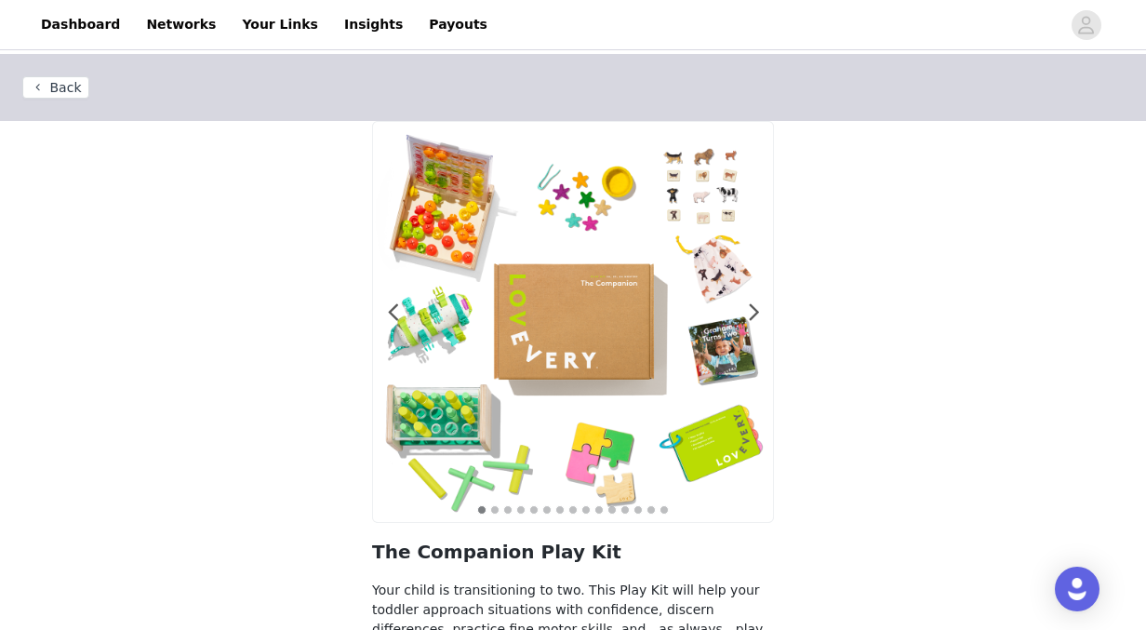
scroll to position [180, 0]
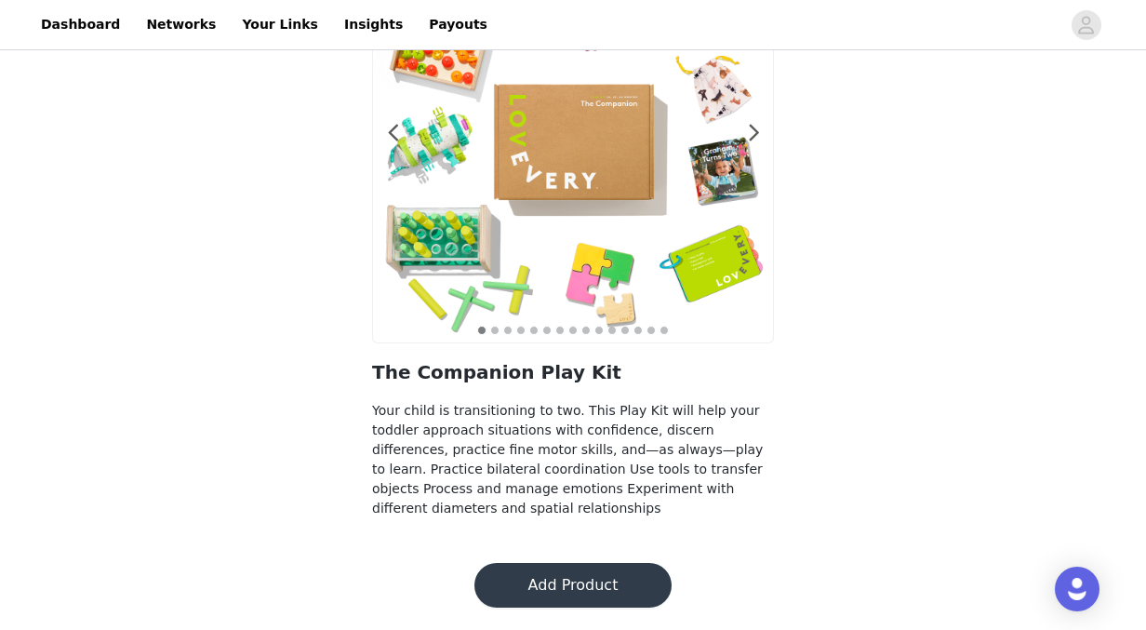
click at [569, 582] on button "Add Product" at bounding box center [573, 585] width 197 height 45
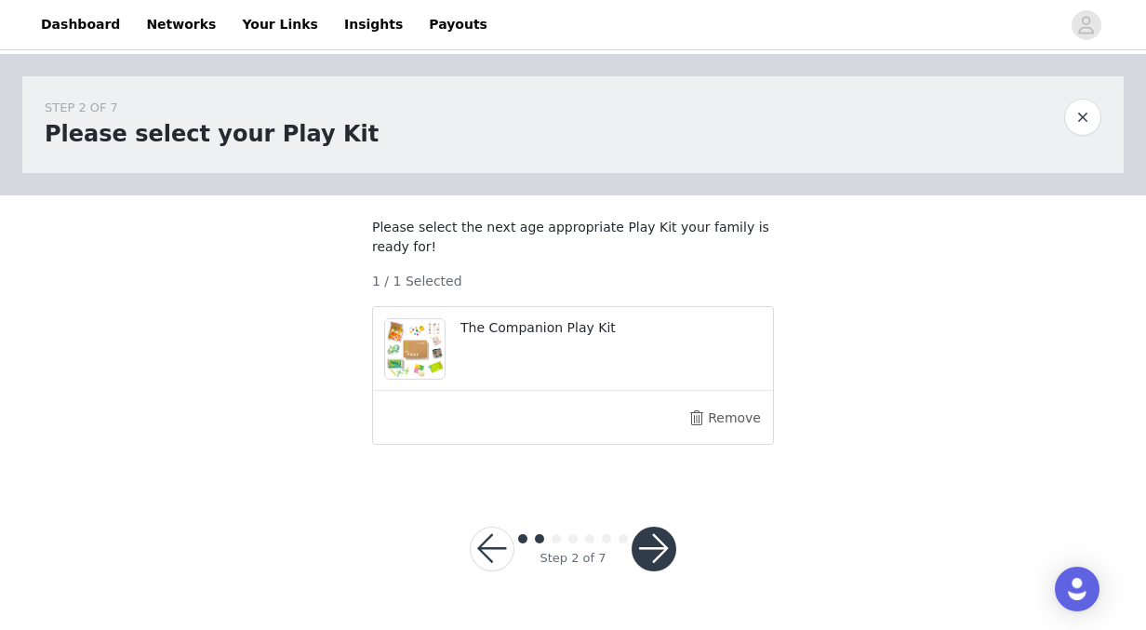
click at [660, 566] on button "button" at bounding box center [654, 549] width 45 height 45
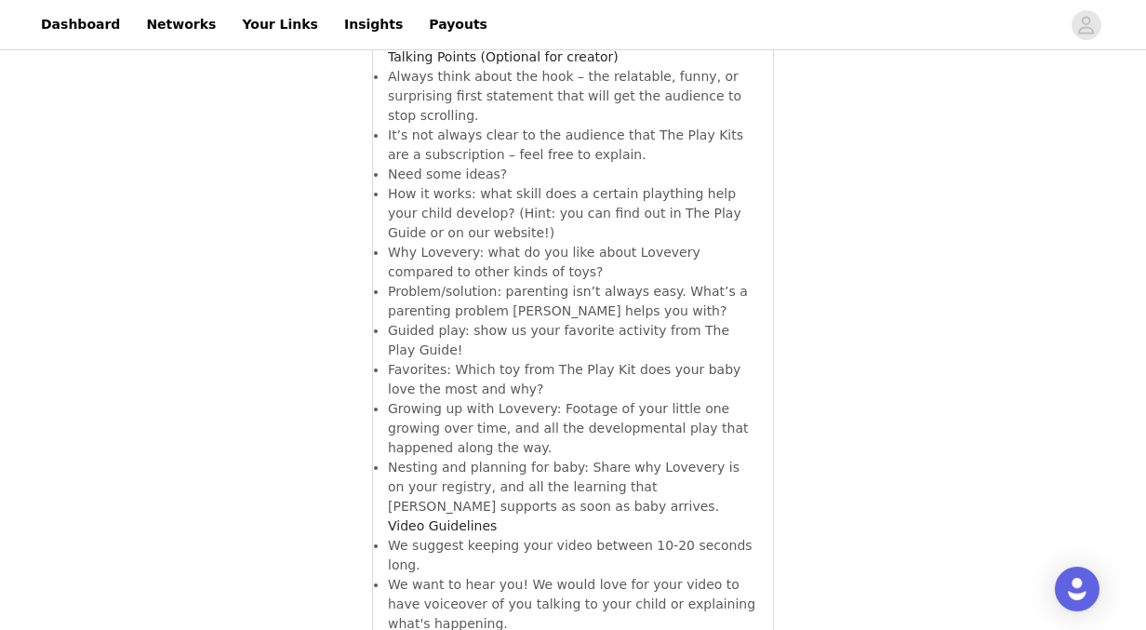
scroll to position [1412, 0]
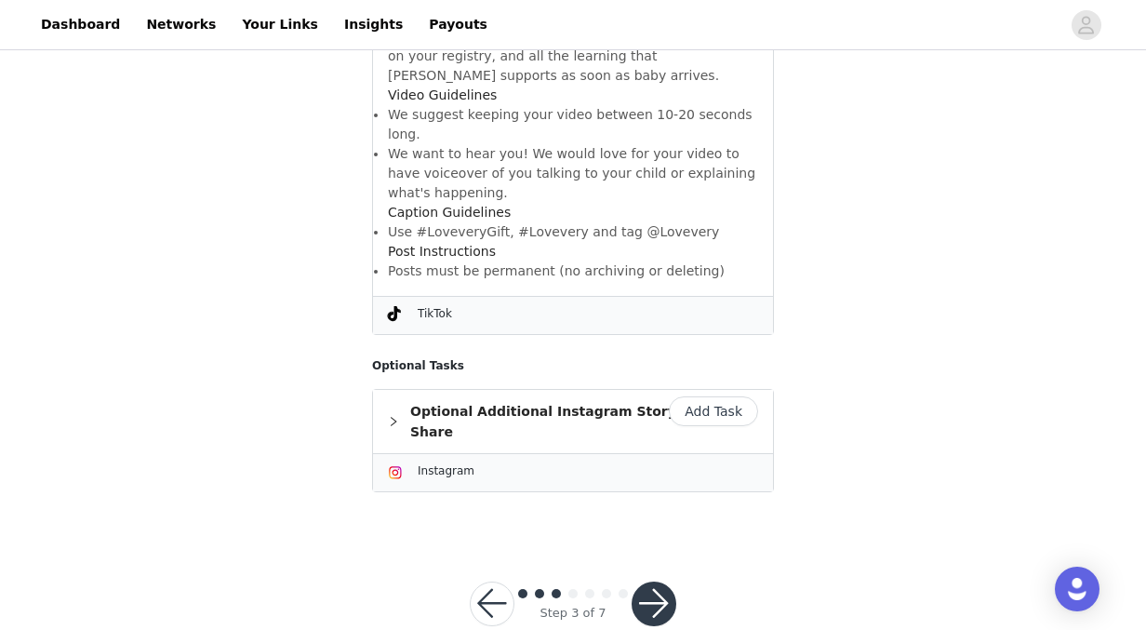
click at [695, 396] on button "Add Task" at bounding box center [713, 411] width 89 height 30
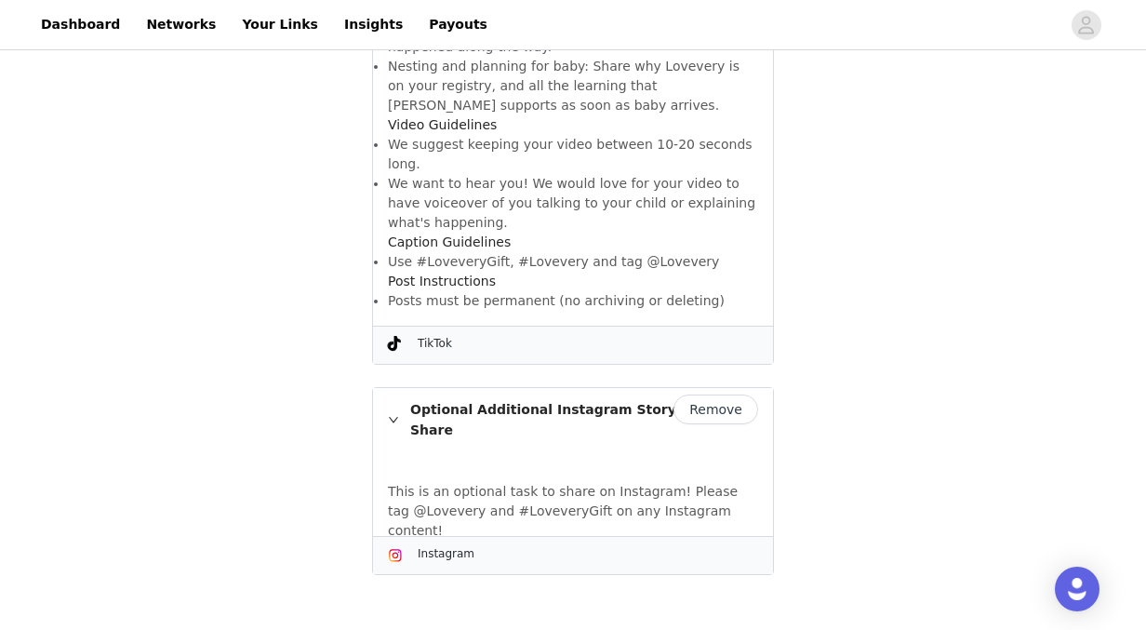
scroll to position [1343, 0]
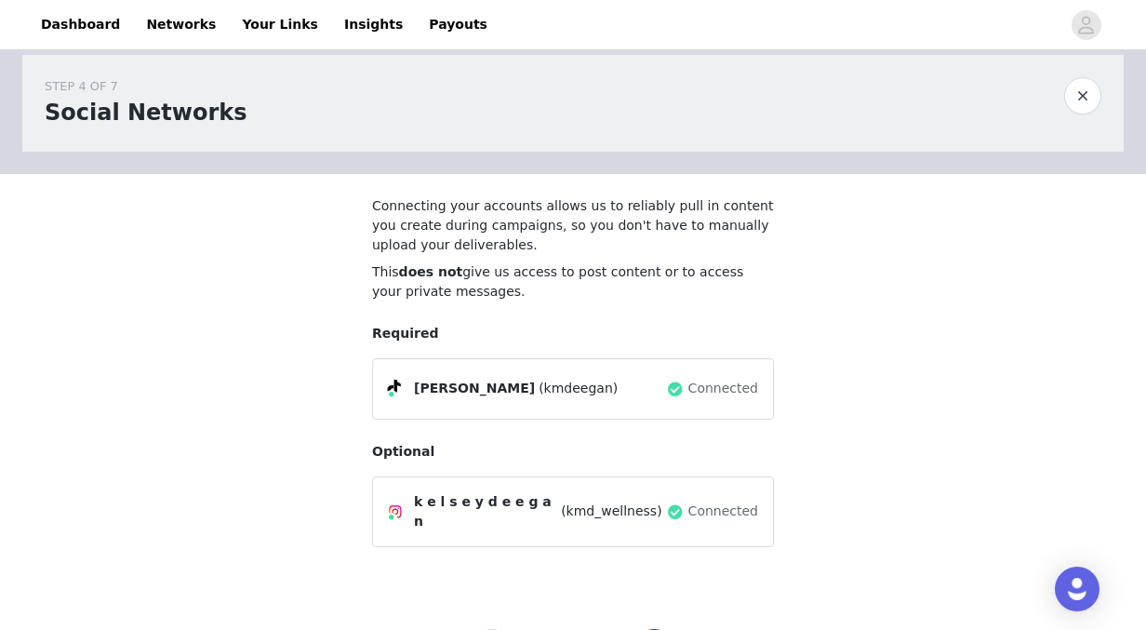
scroll to position [100, 0]
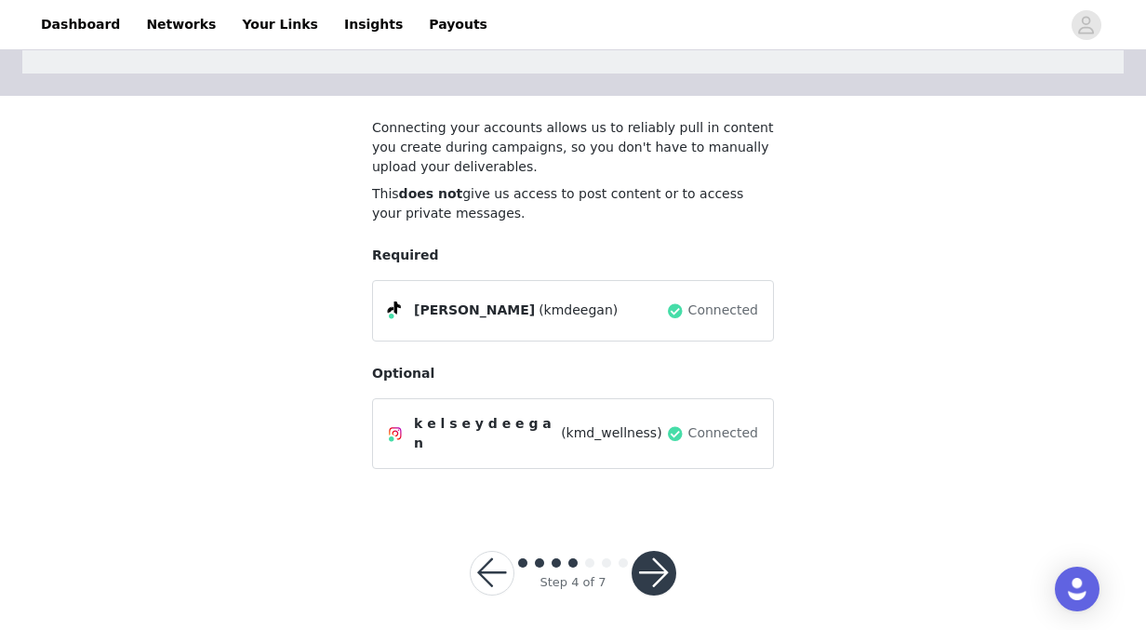
click at [648, 561] on button "button" at bounding box center [654, 573] width 45 height 45
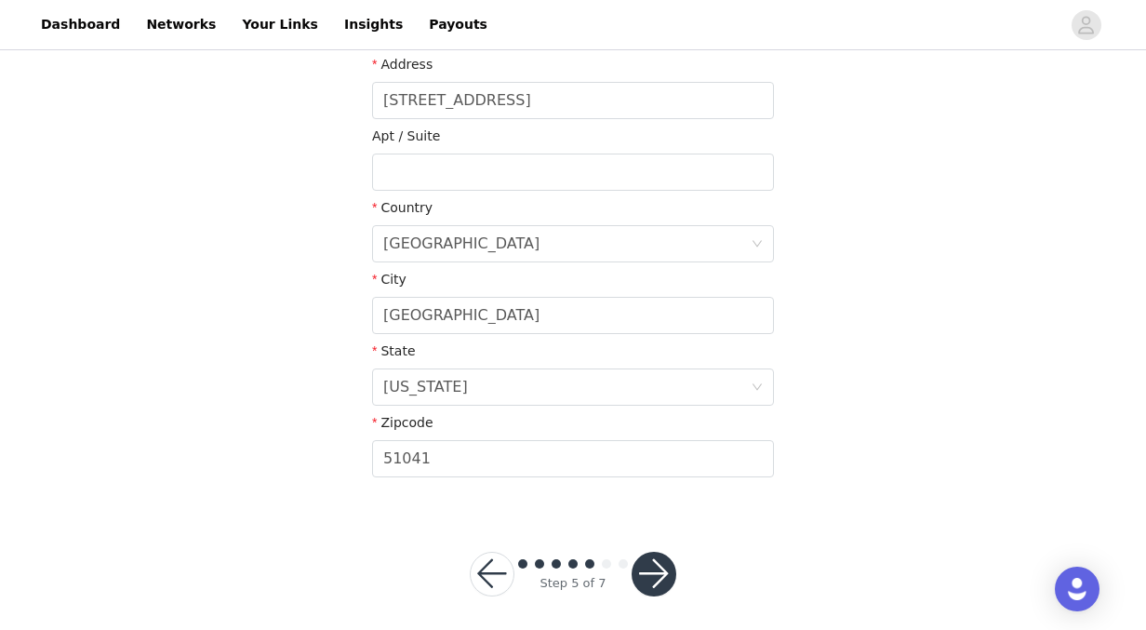
scroll to position [517, 0]
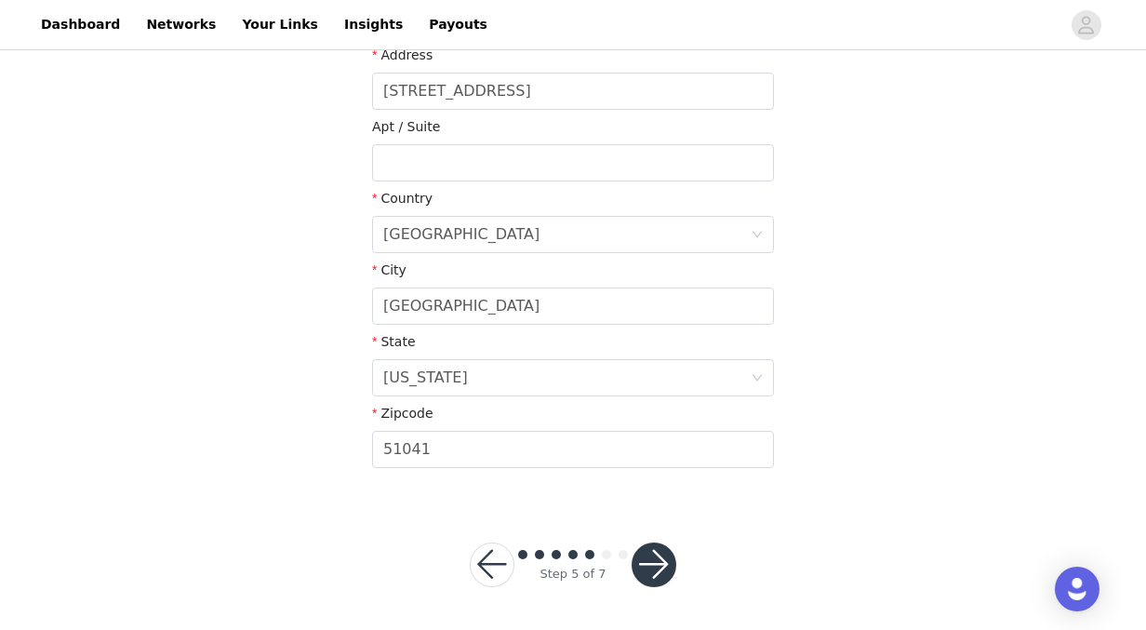
click at [662, 578] on button "button" at bounding box center [654, 565] width 45 height 45
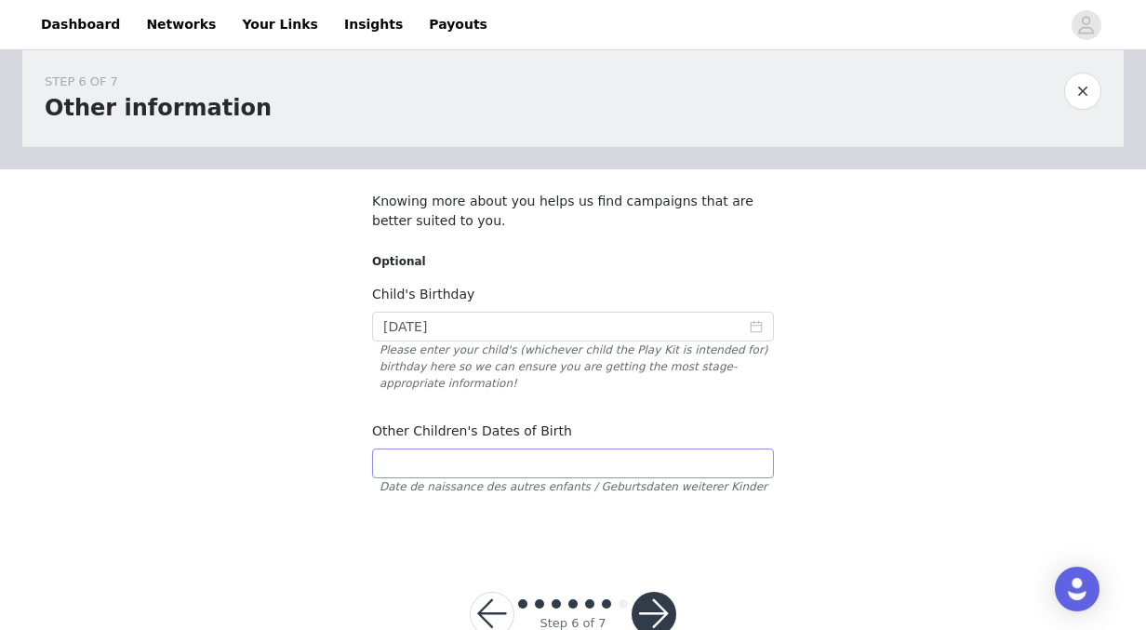
scroll to position [76, 0]
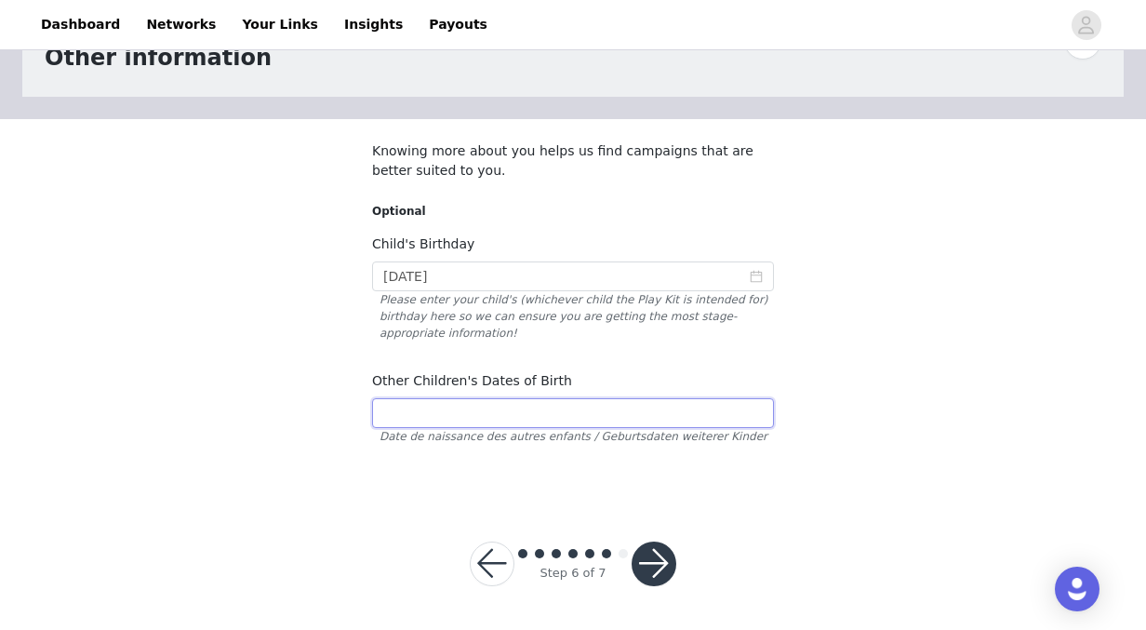
click at [552, 420] on input "text" at bounding box center [573, 413] width 402 height 30
type input "08/26/2021"
click at [667, 561] on button "button" at bounding box center [654, 564] width 45 height 45
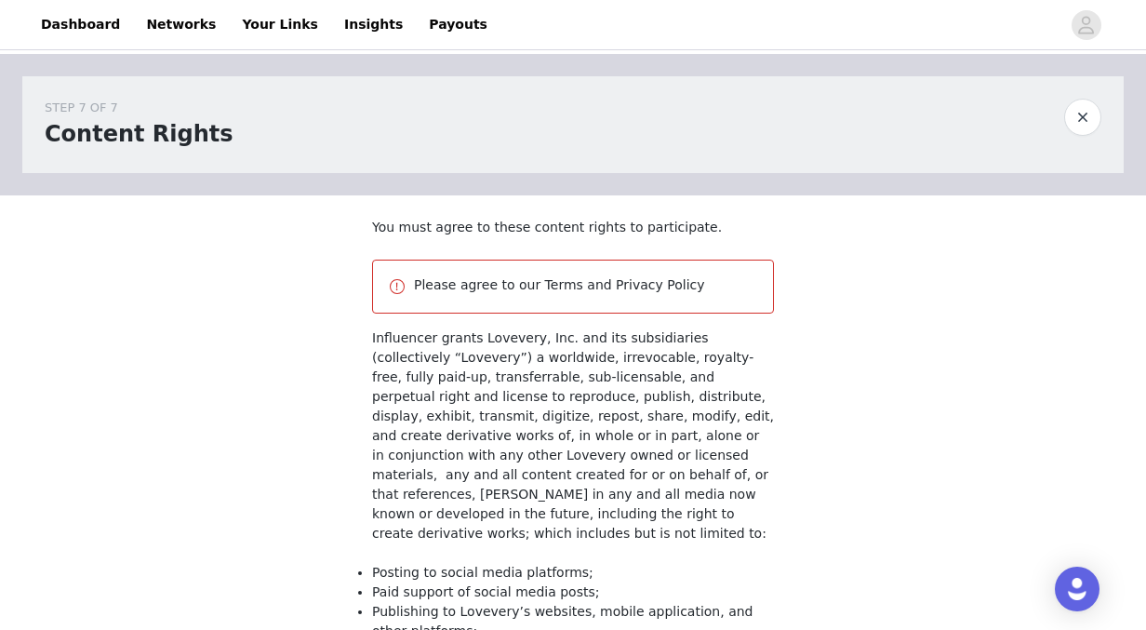
scroll to position [336, 0]
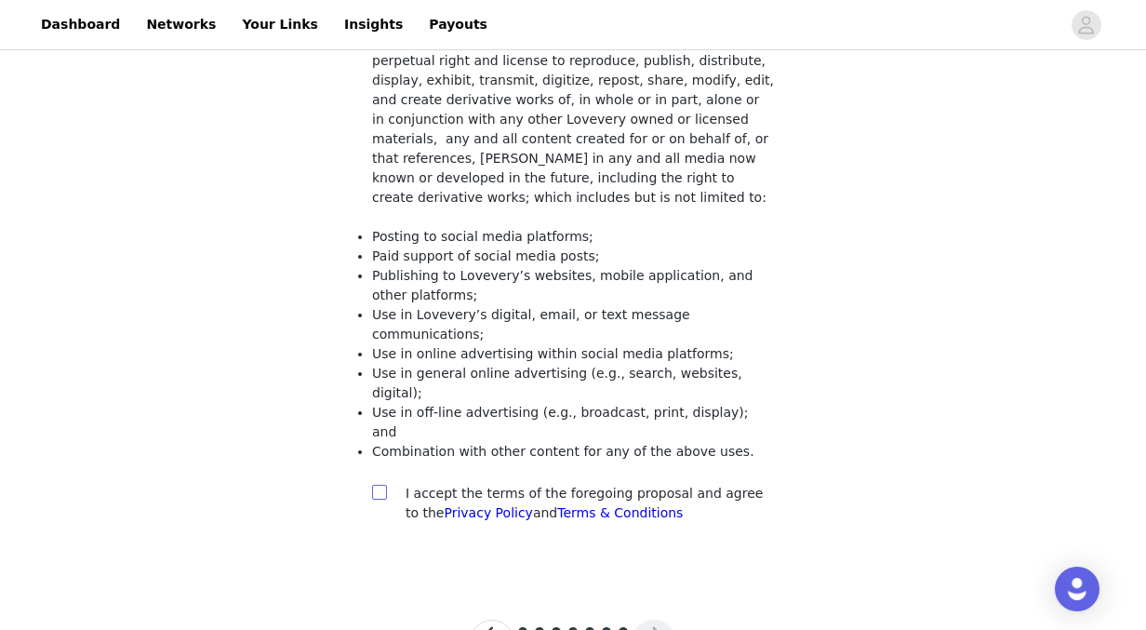
click at [382, 485] on input "checkbox" at bounding box center [378, 491] width 13 height 13
checkbox input "true"
click at [644, 620] on button "button" at bounding box center [654, 642] width 45 height 45
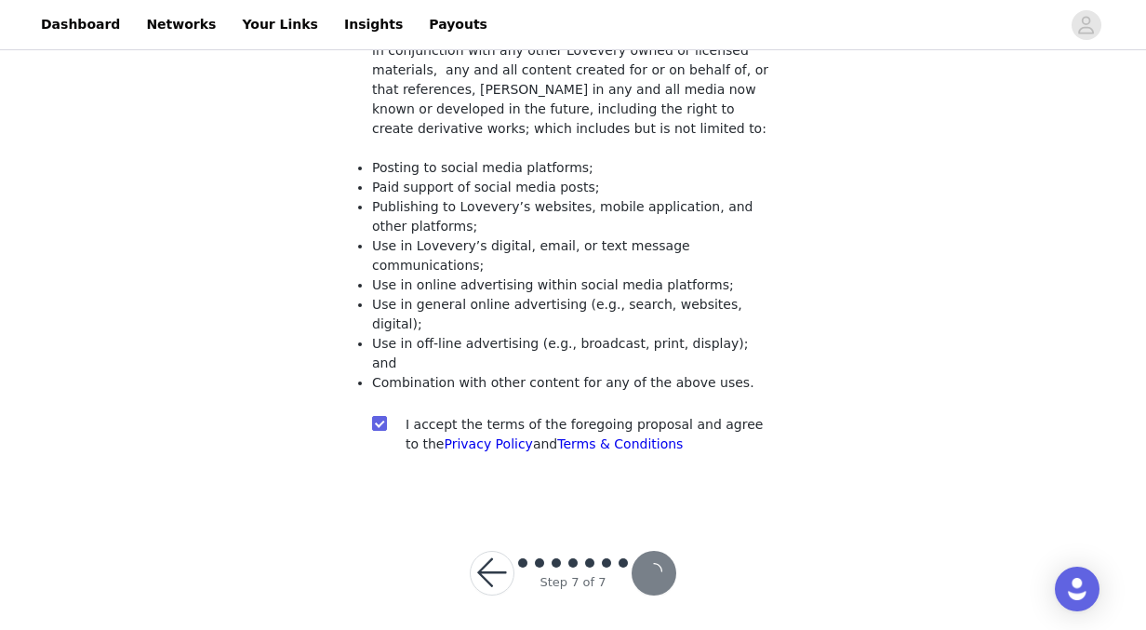
scroll to position [267, 0]
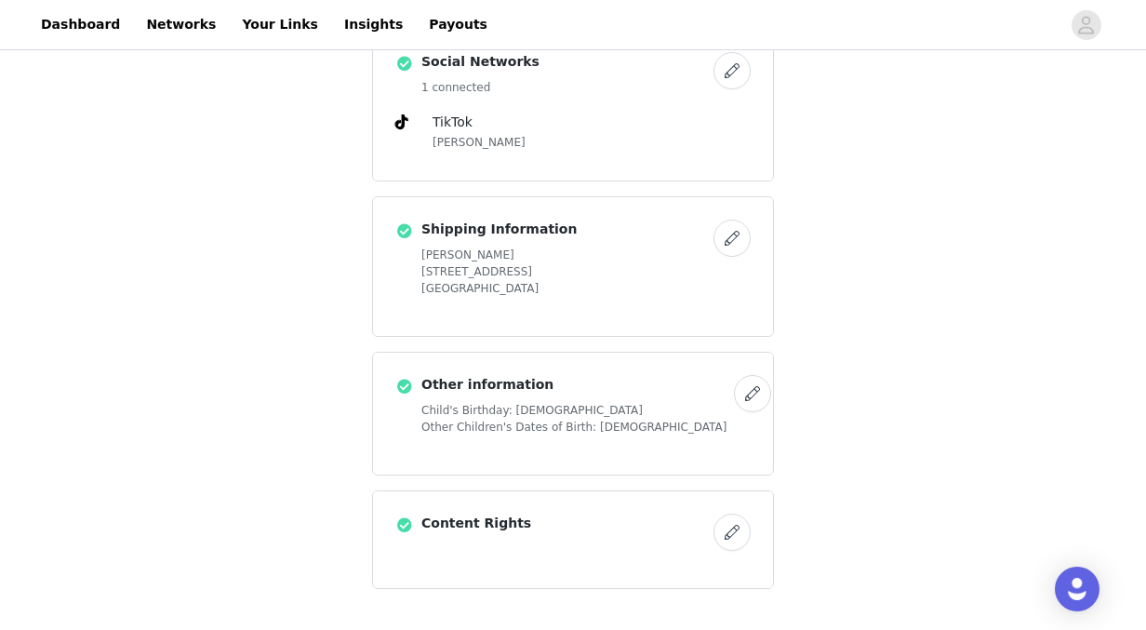
scroll to position [972, 0]
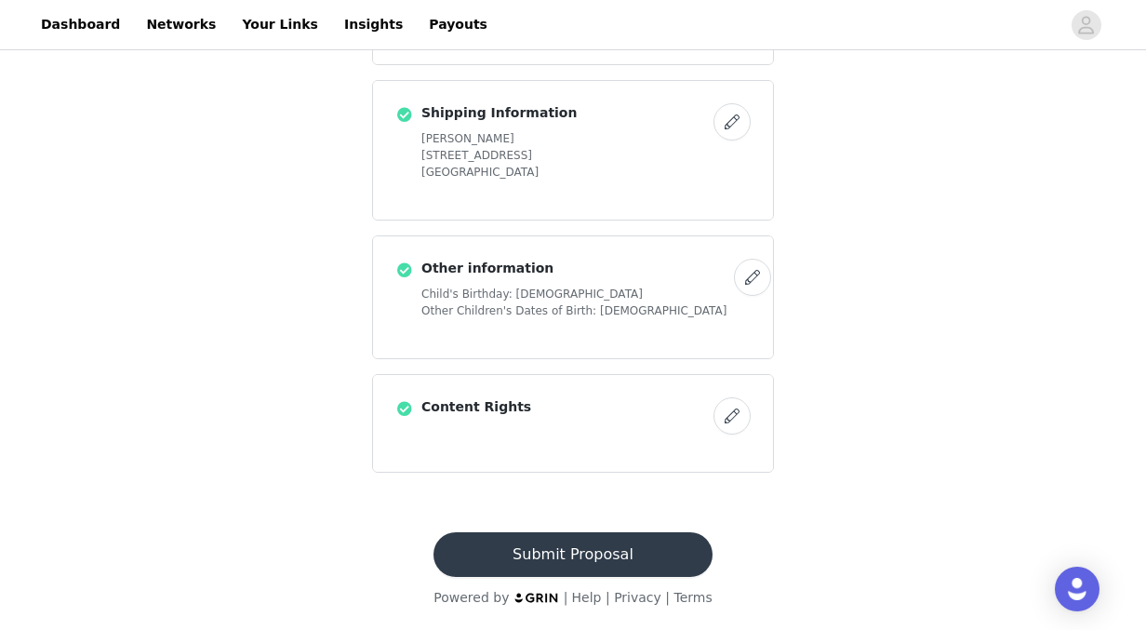
click at [628, 553] on button "Submit Proposal" at bounding box center [573, 554] width 278 height 45
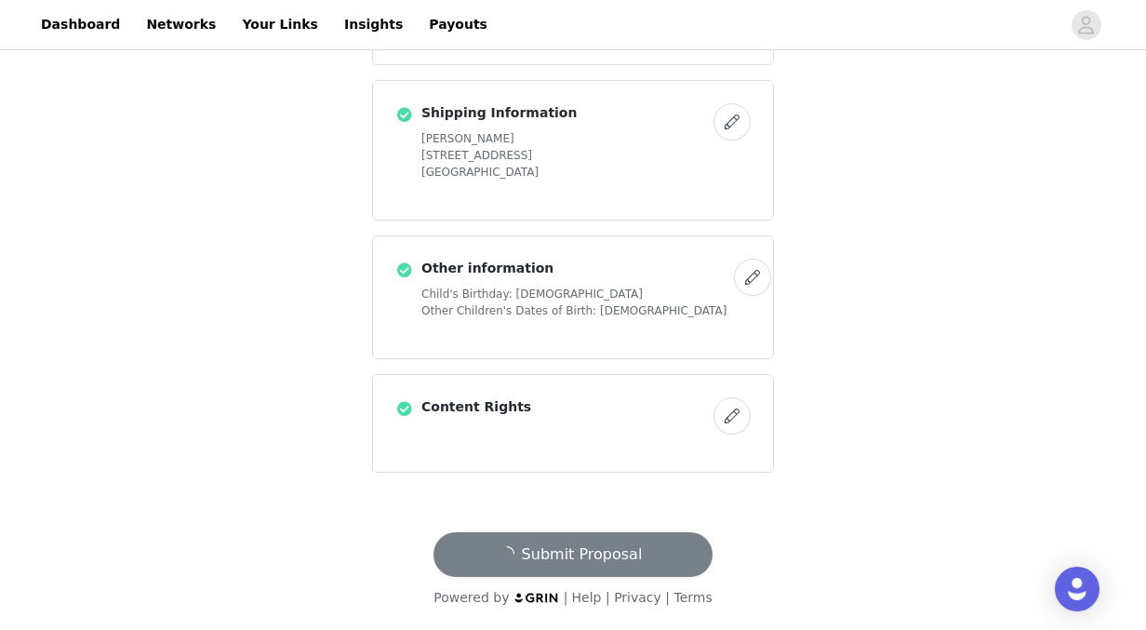
scroll to position [0, 0]
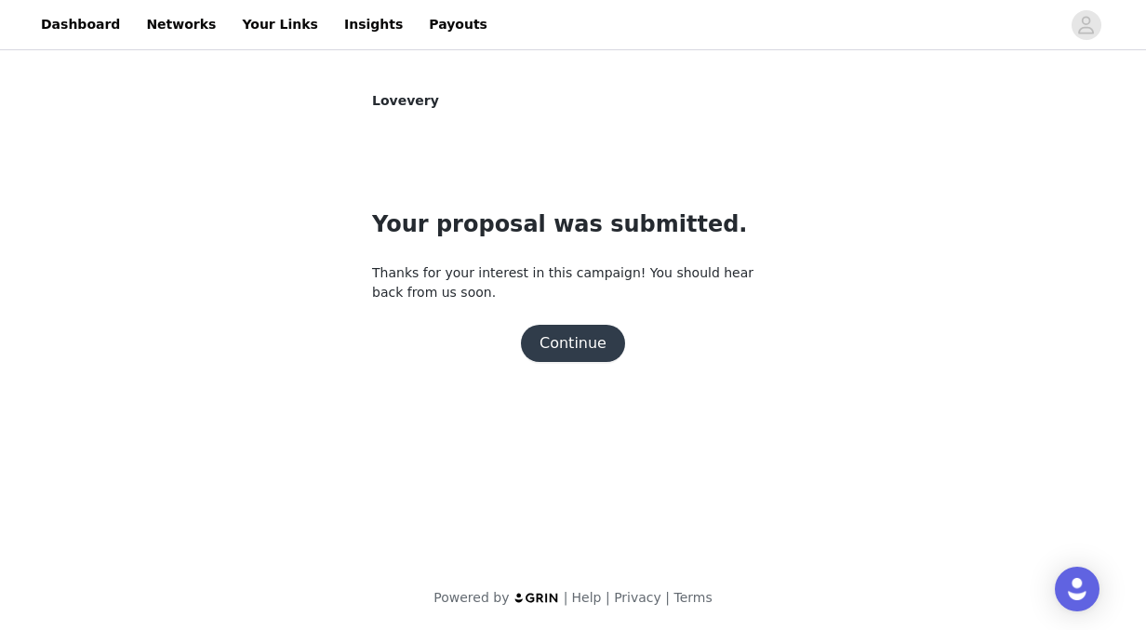
click at [563, 344] on button "Continue" at bounding box center [573, 343] width 104 height 37
